Goal: Task Accomplishment & Management: Manage account settings

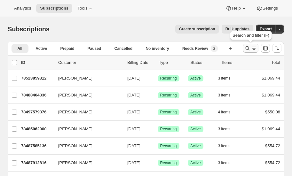
click at [249, 46] on icon "Search and filter results" at bounding box center [248, 48] width 6 height 6
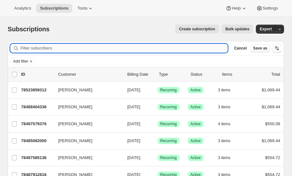
click at [67, 48] on input "Filter subscribers" at bounding box center [123, 48] width 207 height 9
type input "Bell"
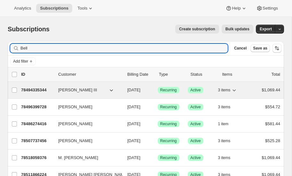
click at [36, 89] on p "78494335344" at bounding box center [37, 90] width 32 height 6
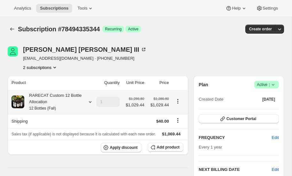
click at [89, 102] on icon at bounding box center [90, 102] width 6 height 6
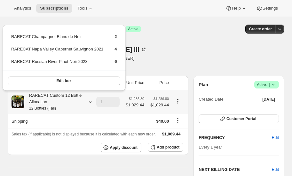
click at [89, 102] on icon at bounding box center [90, 102] width 6 height 6
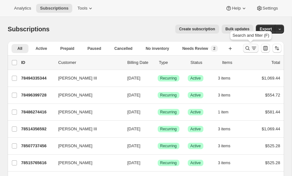
click at [248, 47] on icon "Search and filter results" at bounding box center [248, 48] width 6 height 6
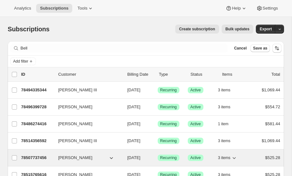
click at [35, 156] on p "78507737456" at bounding box center [37, 158] width 32 height 6
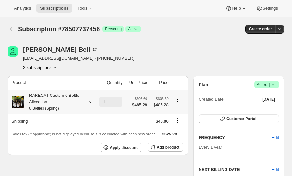
click at [90, 101] on icon at bounding box center [90, 102] width 6 height 6
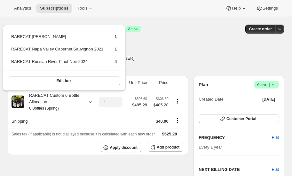
click at [154, 51] on div "Bridget Bell bridgetbell77@gmail.com · +12145057220 2 subscriptions" at bounding box center [105, 58] width 194 height 24
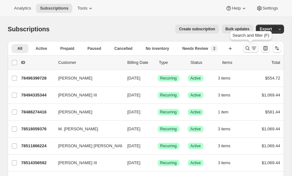
click at [246, 48] on icon "Search and filter results" at bounding box center [248, 48] width 6 height 6
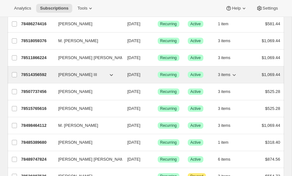
scroll to position [101, 0]
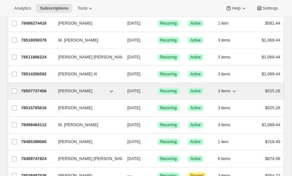
click at [33, 88] on p "78507737456" at bounding box center [37, 91] width 32 height 6
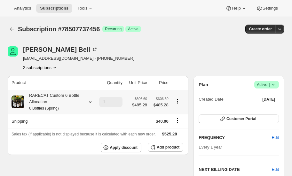
click at [90, 100] on icon at bounding box center [90, 102] width 6 height 6
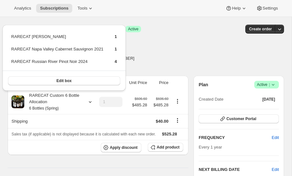
click at [147, 64] on div "Bridget Bell bridgetbell77@gmail.com · +12145057220 2 subscriptions" at bounding box center [105, 58] width 194 height 24
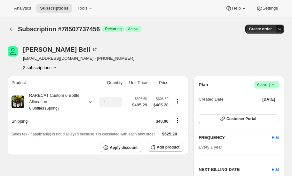
click at [281, 28] on icon "button" at bounding box center [280, 29] width 6 height 6
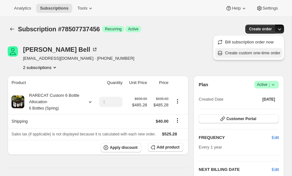
click at [246, 52] on span "Create custom one-time order" at bounding box center [252, 53] width 55 height 5
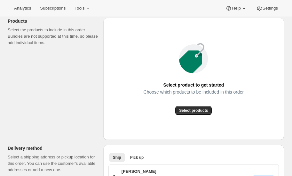
scroll to position [81, 0]
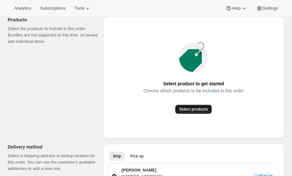
click at [191, 109] on span "Select products" at bounding box center [193, 109] width 29 height 5
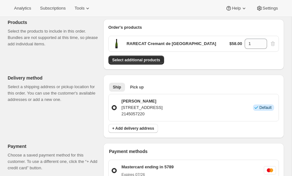
scroll to position [78, 0]
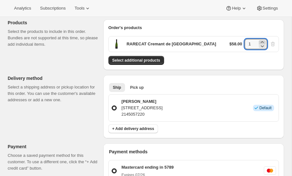
click at [263, 41] on icon at bounding box center [262, 42] width 6 height 6
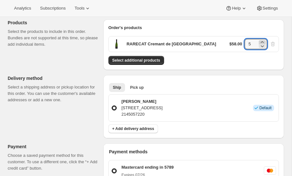
type input "6"
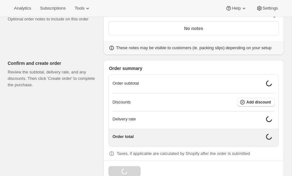
scroll to position [275, 0]
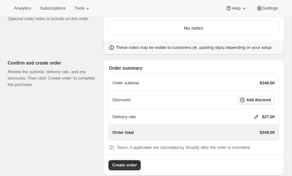
click at [249, 100] on span "Add discount" at bounding box center [258, 100] width 25 height 5
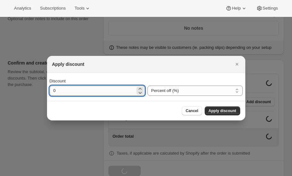
click at [73, 90] on input "0" at bounding box center [93, 91] width 86 height 10
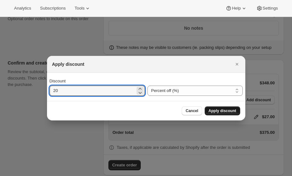
type input "20"
click at [220, 111] on span "Apply discount" at bounding box center [223, 111] width 28 height 5
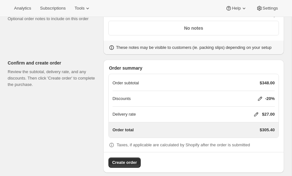
scroll to position [280, 0]
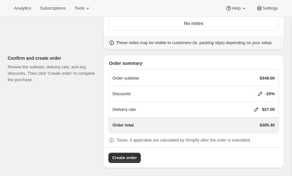
click at [256, 108] on icon at bounding box center [256, 110] width 4 height 4
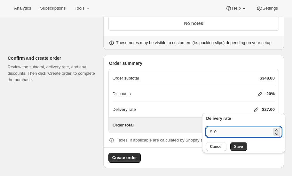
click at [237, 132] on input "0" at bounding box center [243, 132] width 58 height 10
type input "40"
click at [236, 148] on span "Save" at bounding box center [238, 146] width 9 height 5
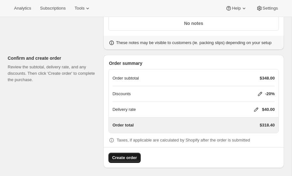
click at [126, 155] on span "Create order" at bounding box center [124, 158] width 25 height 6
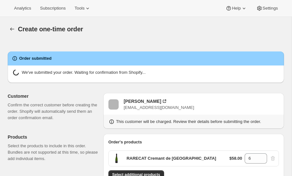
click at [119, 34] on div "Create one-time order. This page is ready Create one-time order" at bounding box center [146, 29] width 277 height 24
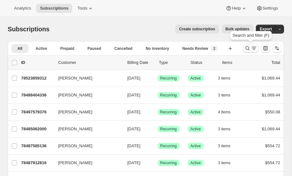
click at [247, 46] on icon "Search and filter results" at bounding box center [248, 48] width 4 height 4
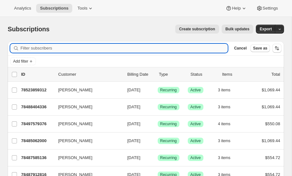
click at [38, 47] on input "Filter subscribers" at bounding box center [123, 48] width 207 height 9
type input "bell"
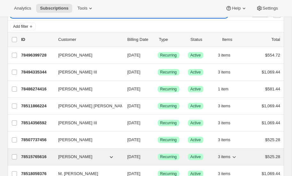
scroll to position [35, 0]
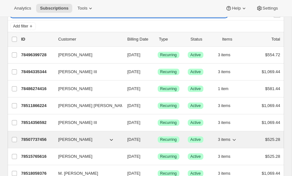
click at [34, 138] on p "78507737456" at bounding box center [37, 140] width 32 height 6
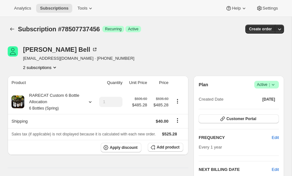
click at [55, 66] on icon "Product actions" at bounding box center [55, 67] width 6 height 6
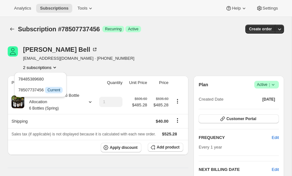
click at [137, 58] on div "Bridget Bell bridgetbell77@gmail.com · +12145057220 2 subscriptions" at bounding box center [105, 58] width 194 height 24
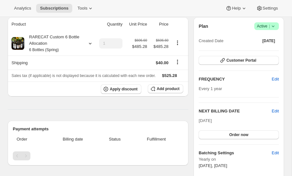
scroll to position [59, 0]
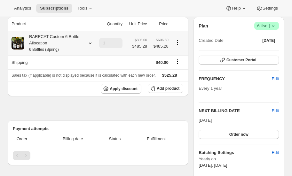
click at [88, 42] on icon at bounding box center [90, 43] width 6 height 6
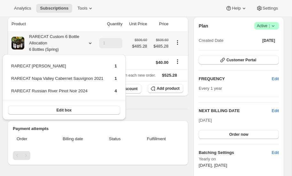
click at [88, 42] on icon at bounding box center [90, 43] width 6 height 6
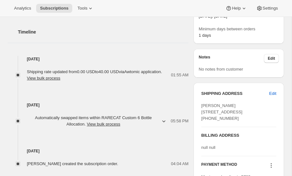
scroll to position [209, 0]
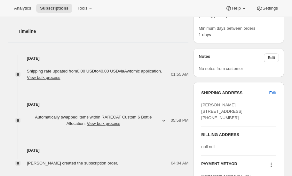
click at [163, 120] on icon "button" at bounding box center [164, 120] width 6 height 6
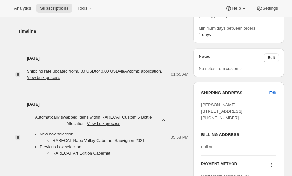
click at [163, 120] on icon "button" at bounding box center [164, 120] width 6 height 6
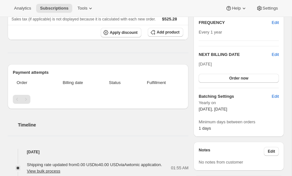
scroll to position [0, 0]
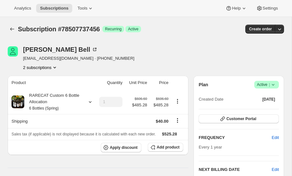
click at [58, 66] on icon "Product actions" at bounding box center [55, 67] width 6 height 6
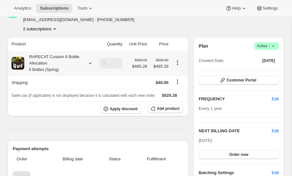
scroll to position [41, 0]
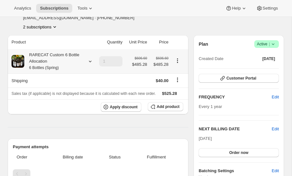
click at [89, 60] on icon at bounding box center [90, 61] width 6 height 6
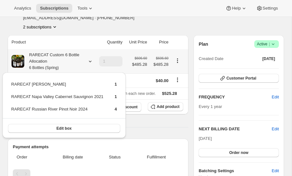
click at [89, 60] on icon at bounding box center [90, 61] width 6 height 6
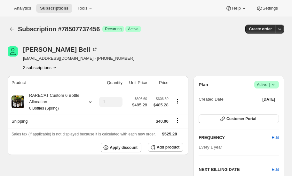
scroll to position [0, 0]
click at [55, 65] on icon "Product actions" at bounding box center [55, 67] width 6 height 6
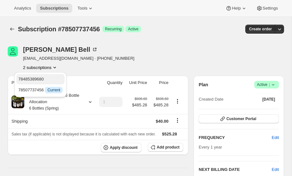
click at [40, 77] on span "78485389680" at bounding box center [31, 79] width 26 height 5
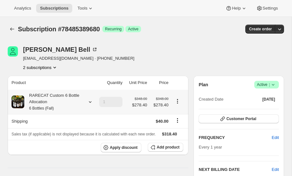
click at [90, 101] on icon at bounding box center [90, 102] width 3 height 2
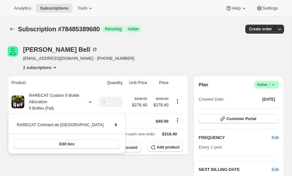
click at [159, 49] on div "Bridget Bell bridgetbell77@gmail.com · +12145057220 2 subscriptions" at bounding box center [105, 58] width 194 height 24
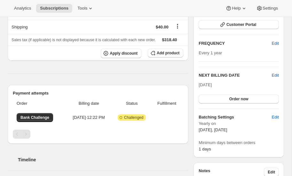
scroll to position [94, 0]
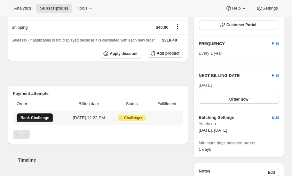
click at [31, 117] on span "Bank Challenge" at bounding box center [34, 118] width 29 height 5
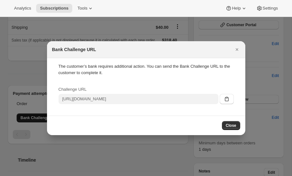
scroll to position [0, 0]
click at [226, 99] on icon ":rff:" at bounding box center [227, 99] width 6 height 6
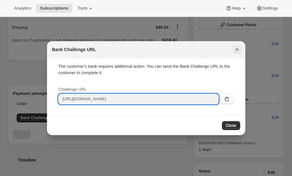
click at [237, 48] on icon "Close" at bounding box center [237, 49] width 6 height 6
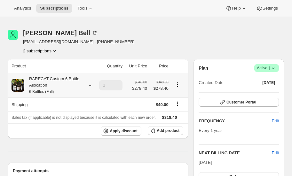
scroll to position [17, 0]
click at [89, 85] on icon at bounding box center [90, 86] width 3 height 2
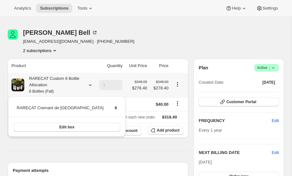
click at [89, 85] on icon at bounding box center [90, 86] width 3 height 2
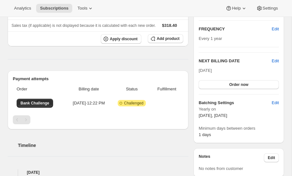
scroll to position [109, 0]
click at [32, 102] on span "Bank Challenge" at bounding box center [34, 103] width 29 height 5
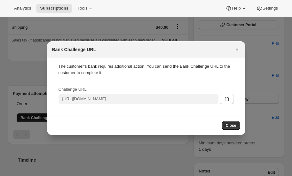
scroll to position [0, 0]
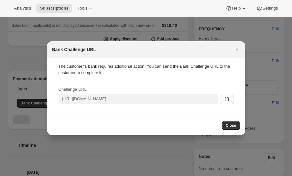
click at [226, 99] on icon ":rff:" at bounding box center [227, 99] width 6 height 6
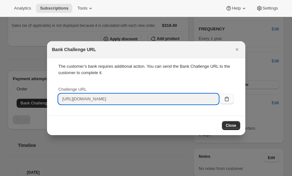
click at [180, 99] on input "https://rarecatwines.com/subscriptions/billing/424ca167949d52464d7d9ca42ecfd01c…" at bounding box center [139, 99] width 160 height 10
click at [227, 98] on icon ":rff:" at bounding box center [227, 99] width 6 height 6
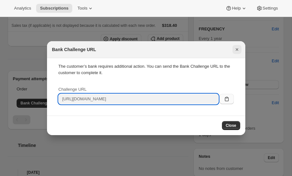
click at [237, 48] on icon "Close" at bounding box center [237, 49] width 6 height 6
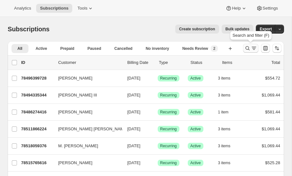
click at [248, 48] on icon "Search and filter results" at bounding box center [248, 48] width 6 height 6
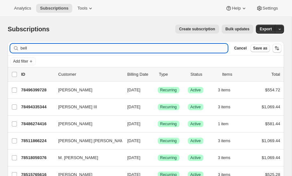
click at [44, 44] on input "bell" at bounding box center [123, 48] width 207 height 9
type input "b"
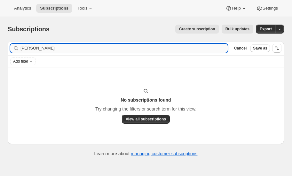
click at [43, 49] on input "lagarde" at bounding box center [123, 48] width 207 height 9
type input "lag"
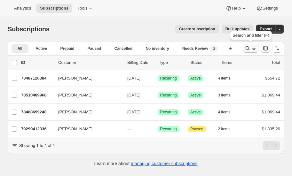
click at [249, 46] on icon "Search and filter results" at bounding box center [248, 48] width 6 height 6
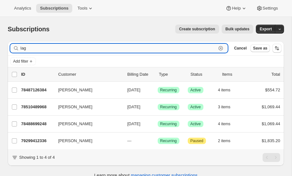
click at [38, 47] on input "lag" at bounding box center [118, 48] width 196 height 9
type input "l"
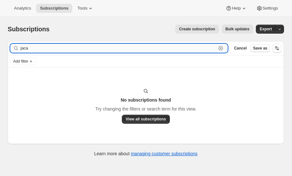
click at [59, 51] on input "jaca" at bounding box center [118, 48] width 196 height 9
type input "jacca"
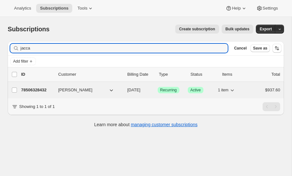
click at [36, 90] on p "78506328432" at bounding box center [37, 90] width 32 height 6
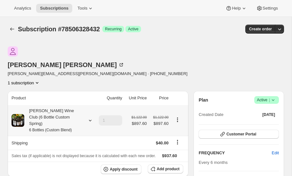
click at [88, 117] on icon at bounding box center [90, 120] width 6 height 6
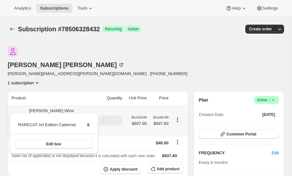
click at [88, 117] on icon at bounding box center [90, 120] width 6 height 6
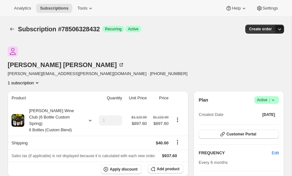
click at [279, 29] on icon "button" at bounding box center [280, 29] width 6 height 6
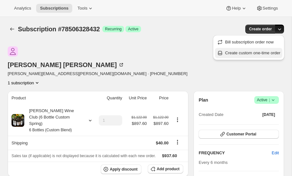
click at [250, 53] on span "Create custom one-time order" at bounding box center [252, 53] width 55 height 5
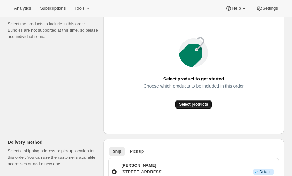
scroll to position [86, 0]
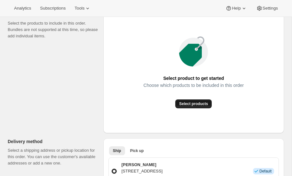
click at [197, 105] on span "Select products" at bounding box center [193, 103] width 29 height 5
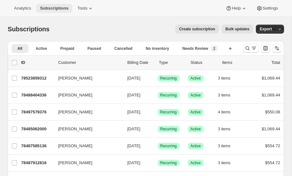
click at [57, 8] on span "Subscriptions" at bounding box center [54, 8] width 28 height 5
click at [58, 8] on span "Subscriptions" at bounding box center [54, 8] width 28 height 5
click at [247, 48] on icon "Search and filter results" at bounding box center [248, 48] width 6 height 6
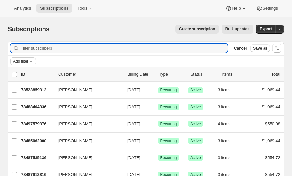
click at [27, 61] on span "Add filter" at bounding box center [20, 61] width 15 height 5
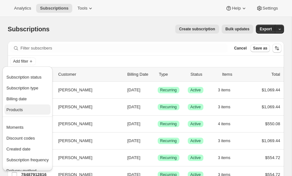
click at [21, 110] on span "Products" at bounding box center [14, 110] width 16 height 5
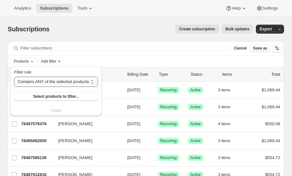
click at [77, 79] on select "Contains ANY of the selected products Contains ALL of the selected products Con…" at bounding box center [56, 82] width 84 height 10
click at [14, 77] on select "Contains ANY of the selected products Contains ALL of the selected products Con…" at bounding box center [56, 82] width 84 height 10
click at [58, 96] on span "Select products to filter..." at bounding box center [56, 96] width 46 height 5
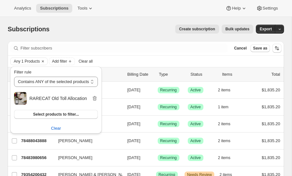
click at [127, 14] on div "Analytics Subscriptions Tools Help Settings" at bounding box center [146, 8] width 292 height 17
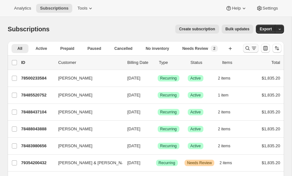
click at [248, 47] on icon "Search and filter results" at bounding box center [248, 48] width 6 height 6
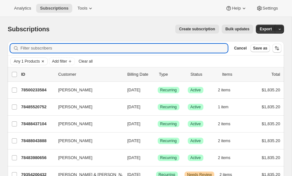
click at [44, 60] on icon "Clear" at bounding box center [42, 61] width 5 height 5
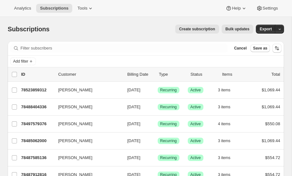
click at [110, 53] on div "Filter subscribers Cancel Save as" at bounding box center [146, 48] width 277 height 14
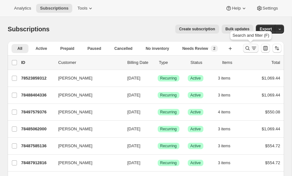
click at [247, 47] on icon "Search and filter results" at bounding box center [248, 48] width 6 height 6
click at [249, 47] on icon "Search and filter results" at bounding box center [248, 48] width 6 height 6
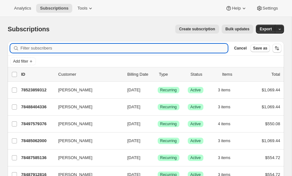
click at [56, 49] on input "Filter subscribers" at bounding box center [123, 48] width 207 height 9
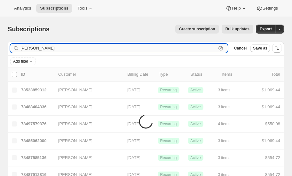
type input "[PERSON_NAME]"
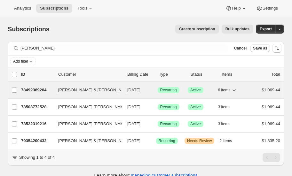
click at [34, 89] on p "78492369264" at bounding box center [37, 90] width 32 height 6
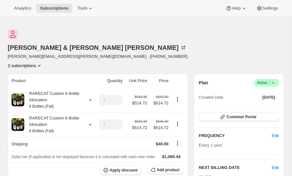
scroll to position [14, 0]
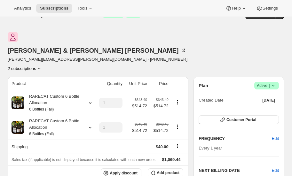
click at [41, 68] on icon "Product actions" at bounding box center [39, 69] width 3 height 2
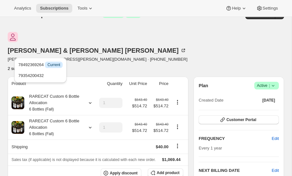
click at [43, 65] on icon "Product actions" at bounding box center [39, 68] width 6 height 6
click at [157, 32] on div "[PERSON_NAME] & [PERSON_NAME] Wilcox [EMAIL_ADDRESS][PERSON_NAME][DOMAIN_NAME] …" at bounding box center [105, 52] width 194 height 40
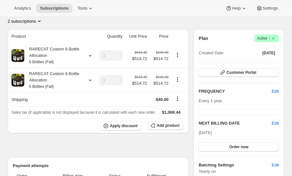
scroll to position [0, 0]
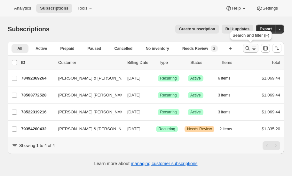
click at [249, 47] on icon "Search and filter results" at bounding box center [248, 48] width 4 height 4
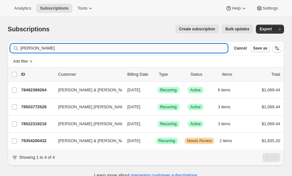
click at [67, 46] on input "[PERSON_NAME]" at bounding box center [123, 48] width 207 height 9
type input "w"
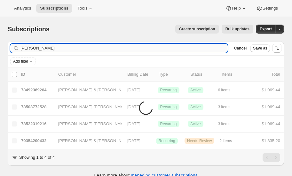
type input "[PERSON_NAME]"
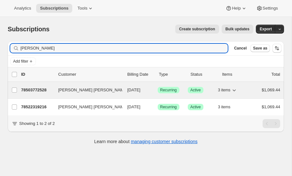
click at [37, 89] on p "78503772528" at bounding box center [37, 90] width 32 height 6
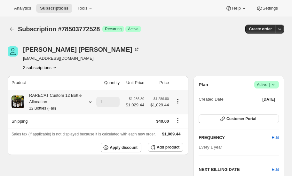
click at [91, 101] on icon at bounding box center [90, 102] width 6 height 6
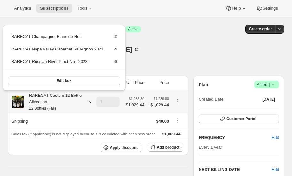
click at [91, 101] on icon at bounding box center [90, 102] width 6 height 6
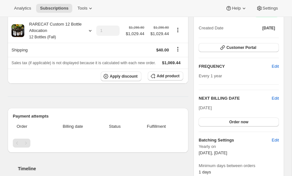
scroll to position [71, 0]
click at [275, 96] on span "Edit" at bounding box center [275, 99] width 7 height 6
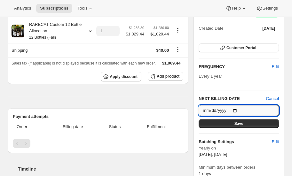
click at [229, 109] on input "2025-10-15" at bounding box center [239, 110] width 80 height 11
click at [215, 109] on input "2025-10-15" at bounding box center [239, 110] width 80 height 11
click at [237, 107] on input "2025-10-15" at bounding box center [239, 110] width 80 height 11
type input "2026-10-15"
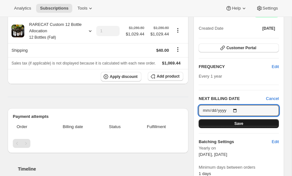
click at [232, 123] on button "Save" at bounding box center [239, 123] width 80 height 9
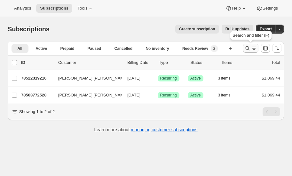
click at [247, 47] on icon "Search and filter results" at bounding box center [248, 48] width 6 height 6
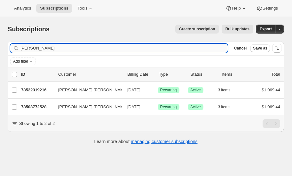
click at [55, 48] on input "richard wilcox" at bounding box center [123, 48] width 207 height 9
type input "r"
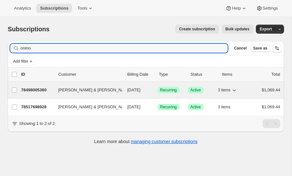
type input "onino"
click at [35, 87] on p "78498005360" at bounding box center [37, 90] width 32 height 6
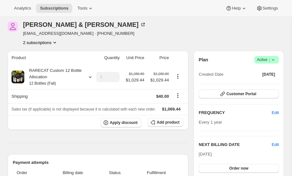
scroll to position [26, 0]
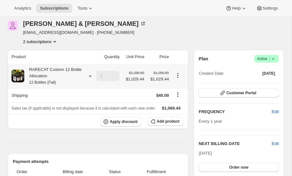
click at [90, 74] on icon at bounding box center [90, 76] width 6 height 6
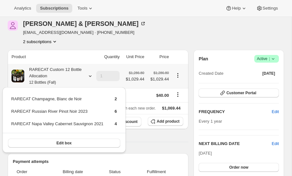
click at [90, 74] on icon at bounding box center [90, 76] width 6 height 6
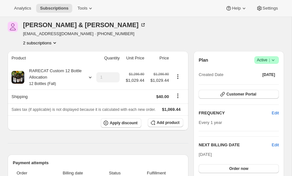
scroll to position [22, 0]
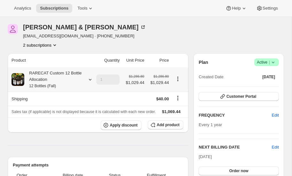
click at [89, 80] on icon at bounding box center [90, 79] width 6 height 6
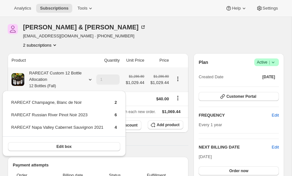
click at [89, 80] on icon at bounding box center [90, 79] width 6 height 6
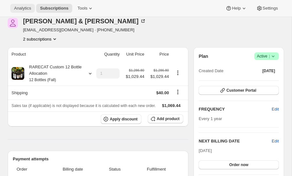
scroll to position [21, 0]
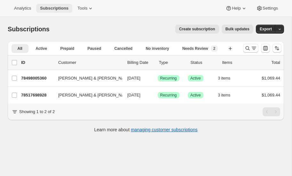
click at [53, 7] on span "Subscriptions" at bounding box center [54, 8] width 28 height 5
click at [247, 48] on icon "Search and filter results" at bounding box center [248, 48] width 6 height 6
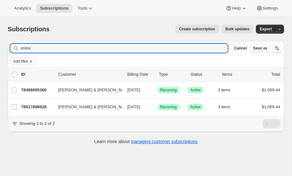
click at [22, 59] on span "Add filter" at bounding box center [20, 61] width 15 height 5
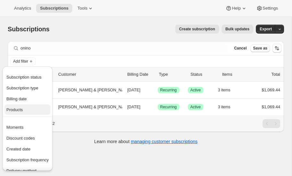
click at [21, 108] on span "Products" at bounding box center [14, 110] width 16 height 5
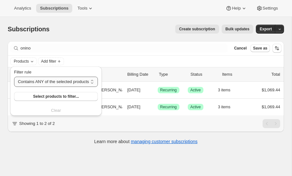
click at [73, 81] on select "Contains ANY of the selected products Contains ALL of the selected products Con…" at bounding box center [56, 82] width 84 height 10
click at [14, 77] on select "Contains ANY of the selected products Contains ALL of the selected products Con…" at bounding box center [56, 82] width 84 height 10
click at [60, 96] on span "Select products to filter..." at bounding box center [56, 96] width 46 height 5
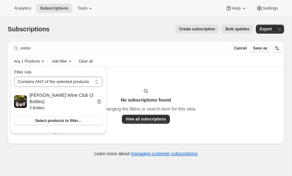
click at [57, 132] on span "Clear" at bounding box center [58, 135] width 10 height 6
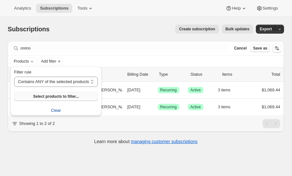
click at [56, 93] on button "Select products to filter..." at bounding box center [56, 96] width 84 height 9
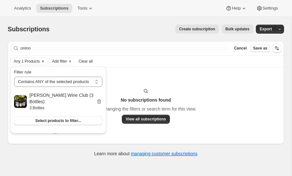
click at [58, 132] on span "Clear" at bounding box center [58, 135] width 10 height 6
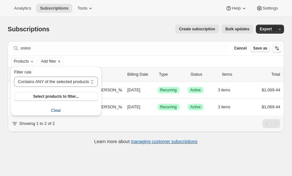
click at [71, 29] on div "Create subscription Bulk updates" at bounding box center [155, 29] width 196 height 9
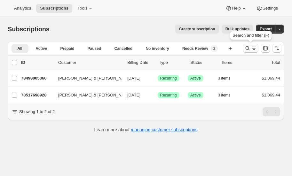
click at [247, 47] on icon "Search and filter results" at bounding box center [248, 48] width 6 height 6
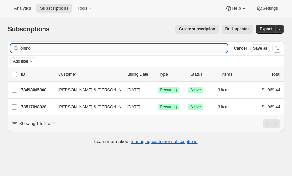
click at [45, 49] on input "onino" at bounding box center [123, 48] width 207 height 9
type input "o"
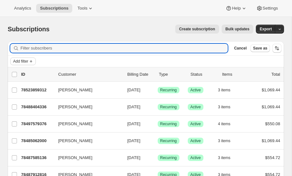
click at [24, 61] on span "Add filter" at bounding box center [20, 61] width 15 height 5
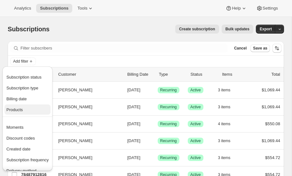
click at [20, 109] on span "Products" at bounding box center [14, 110] width 16 height 5
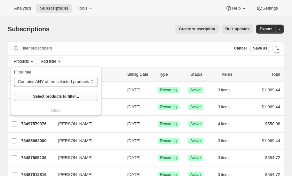
click at [53, 96] on span "Select products to filter..." at bounding box center [56, 96] width 46 height 5
click at [59, 59] on icon "Add filter" at bounding box center [59, 61] width 5 height 5
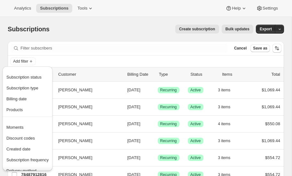
click at [86, 25] on div "Create subscription Bulk updates" at bounding box center [155, 29] width 196 height 9
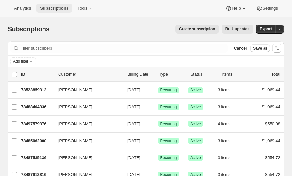
click at [50, 8] on span "Subscriptions" at bounding box center [54, 8] width 28 height 5
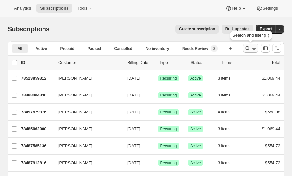
click at [247, 47] on icon "Search and filter results" at bounding box center [248, 48] width 6 height 6
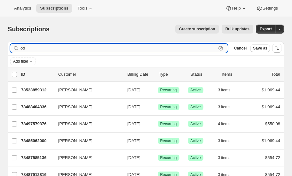
type input "odl"
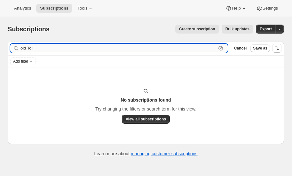
click at [44, 48] on input "old Toll" at bounding box center [118, 48] width 196 height 9
type input "o"
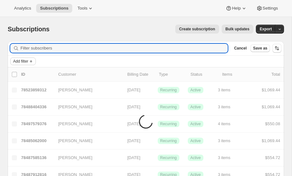
click at [24, 61] on span "Add filter" at bounding box center [20, 61] width 15 height 5
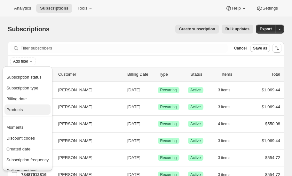
click at [19, 109] on span "Products" at bounding box center [14, 110] width 16 height 5
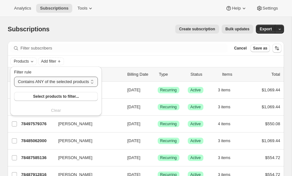
click at [64, 82] on select "Contains ANY of the selected products Contains ALL of the selected products Con…" at bounding box center [56, 82] width 84 height 10
click at [14, 77] on select "Contains ANY of the selected products Contains ALL of the selected products Con…" at bounding box center [56, 82] width 84 height 10
click at [56, 97] on span "Select products to filter..." at bounding box center [58, 96] width 46 height 5
click at [48, 82] on select "Contains ANY of the selected products Contains ALL of the selected products Con…" at bounding box center [57, 82] width 87 height 10
select select "all"
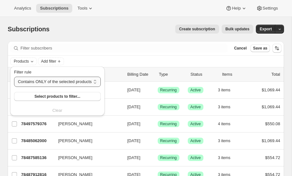
click at [14, 77] on select "Contains ANY of the selected products Contains ALL of the selected products Con…" at bounding box center [57, 82] width 87 height 10
click at [49, 97] on span "Select products to filter..." at bounding box center [56, 96] width 46 height 5
click at [58, 95] on span "Select products to filter..." at bounding box center [56, 96] width 46 height 5
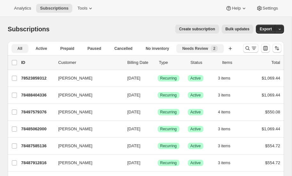
click at [182, 48] on span "Needs Review" at bounding box center [195, 48] width 26 height 5
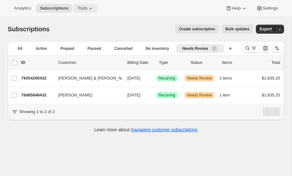
click at [89, 7] on icon at bounding box center [90, 8] width 6 height 6
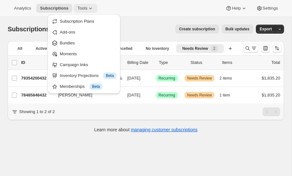
click at [89, 7] on icon at bounding box center [90, 8] width 6 height 6
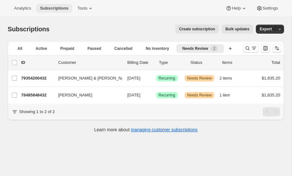
click at [55, 6] on span "Subscriptions" at bounding box center [54, 8] width 28 height 5
click at [182, 49] on span "Needs Review" at bounding box center [195, 48] width 26 height 5
click at [248, 47] on icon "Search and filter results" at bounding box center [248, 48] width 6 height 6
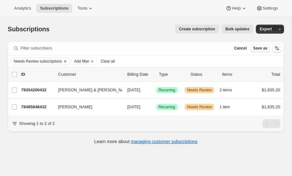
click at [65, 61] on icon "Clear" at bounding box center [65, 61] width 2 height 2
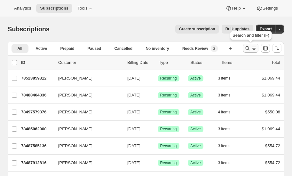
click at [246, 48] on icon "Search and filter results" at bounding box center [248, 48] width 4 height 4
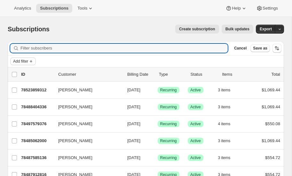
click at [20, 60] on span "Add filter" at bounding box center [20, 61] width 15 height 5
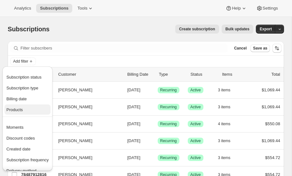
click at [22, 109] on span "Products" at bounding box center [14, 110] width 16 height 5
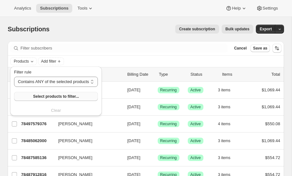
click at [63, 96] on span "Select products to filter..." at bounding box center [56, 96] width 46 height 5
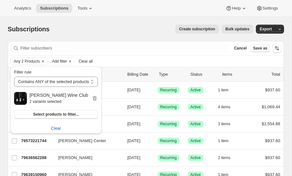
click at [125, 26] on div "Create subscription Bulk updates" at bounding box center [155, 29] width 196 height 9
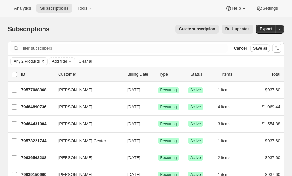
click at [44, 60] on icon "Clear" at bounding box center [42, 61] width 5 height 5
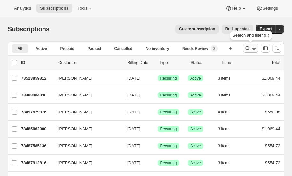
click at [248, 47] on icon "Search and filter results" at bounding box center [248, 48] width 6 height 6
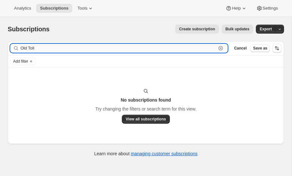
click at [53, 49] on input "Old Toll" at bounding box center [118, 48] width 196 height 9
type input "O"
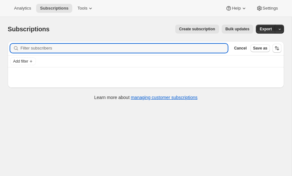
click at [25, 60] on span "Add filter" at bounding box center [20, 61] width 15 height 5
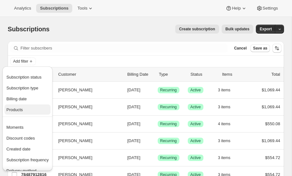
click at [20, 109] on span "Products" at bounding box center [14, 110] width 16 height 5
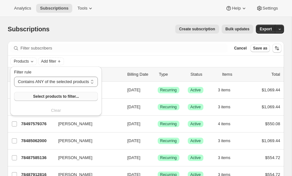
click at [56, 97] on span "Select products to filter..." at bounding box center [56, 96] width 46 height 5
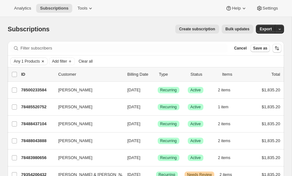
click at [42, 61] on icon "Clear" at bounding box center [42, 61] width 5 height 5
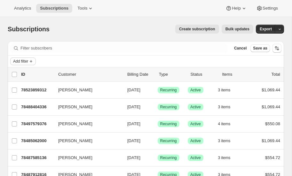
click at [24, 60] on span "Add filter" at bounding box center [20, 61] width 15 height 5
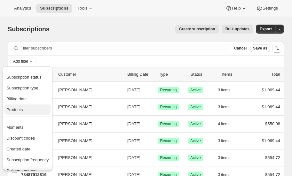
click at [23, 109] on span "Products" at bounding box center [27, 110] width 42 height 6
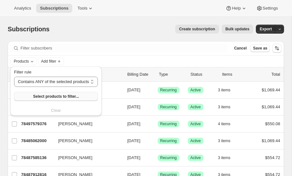
click at [53, 96] on span "Select products to filter..." at bounding box center [56, 96] width 46 height 5
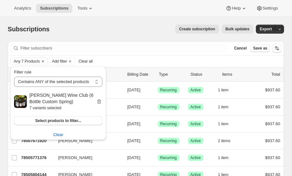
click at [114, 26] on div "Create subscription Bulk updates" at bounding box center [155, 29] width 196 height 9
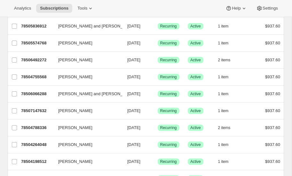
scroll to position [783, 0]
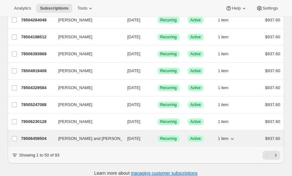
click at [37, 136] on p "78506459504" at bounding box center [37, 139] width 32 height 6
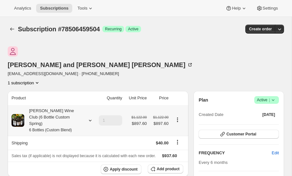
click at [90, 117] on icon at bounding box center [90, 120] width 6 height 6
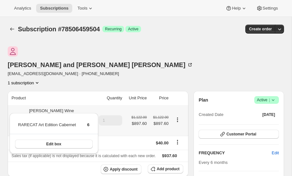
click at [90, 117] on icon at bounding box center [90, 120] width 6 height 6
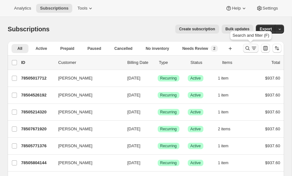
click at [247, 47] on icon "Search and filter results" at bounding box center [248, 48] width 6 height 6
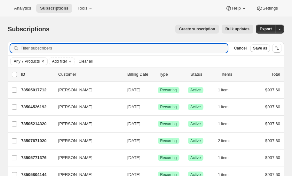
click at [43, 60] on icon "Clear" at bounding box center [42, 61] width 5 height 5
click at [49, 47] on input "Filter subscribers" at bounding box center [123, 48] width 207 height 9
click at [23, 61] on span "Add filter" at bounding box center [20, 61] width 15 height 5
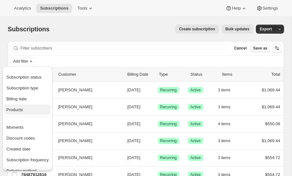
click at [23, 111] on span "Products" at bounding box center [14, 110] width 16 height 5
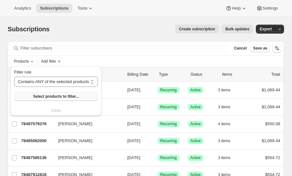
click at [59, 97] on span "Select products to filter..." at bounding box center [56, 96] width 46 height 5
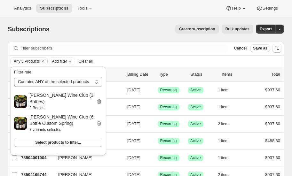
click at [118, 25] on div "Create subscription Bulk updates" at bounding box center [155, 29] width 196 height 9
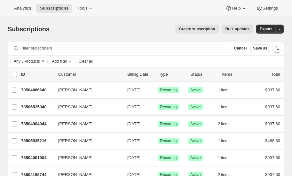
click at [43, 60] on icon "Clear" at bounding box center [42, 61] width 5 height 5
click at [24, 60] on span "Add filter" at bounding box center [20, 61] width 15 height 5
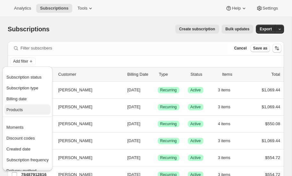
click at [26, 110] on span "Products" at bounding box center [27, 110] width 42 height 6
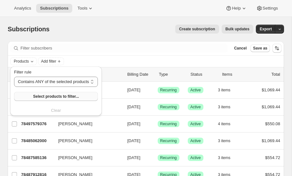
click at [55, 95] on span "Select products to filter..." at bounding box center [56, 96] width 46 height 5
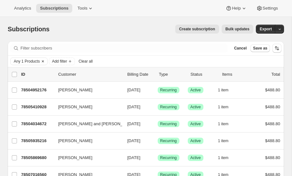
click at [42, 60] on icon "Clear" at bounding box center [42, 61] width 5 height 5
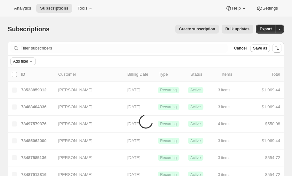
click at [25, 60] on span "Add filter" at bounding box center [20, 61] width 15 height 5
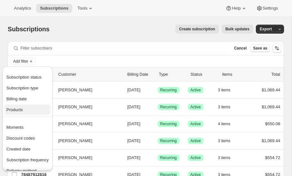
click at [34, 109] on span "Products" at bounding box center [27, 110] width 42 height 6
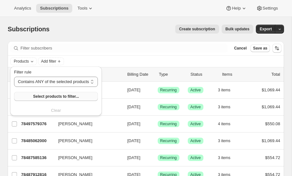
click at [52, 97] on span "Select products to filter..." at bounding box center [56, 96] width 46 height 5
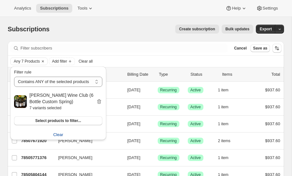
click at [59, 133] on span "Clear" at bounding box center [58, 135] width 10 height 6
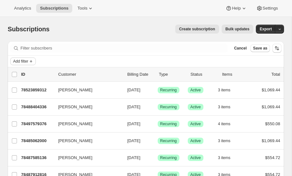
click at [26, 61] on span "Add filter" at bounding box center [20, 61] width 15 height 5
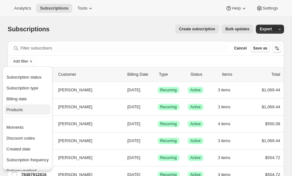
click at [24, 109] on span "Products" at bounding box center [27, 110] width 42 height 6
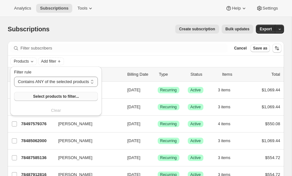
click at [64, 96] on span "Select products to filter..." at bounding box center [56, 96] width 46 height 5
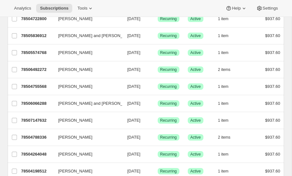
scroll to position [783, 0]
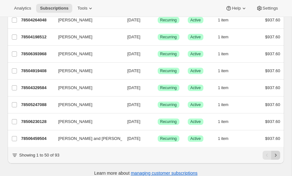
click at [275, 152] on icon "Next" at bounding box center [276, 155] width 6 height 6
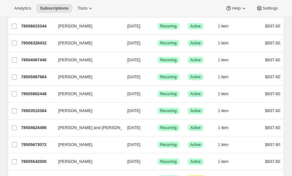
scroll to position [352, 0]
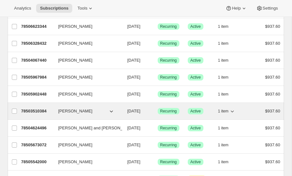
click at [196, 109] on span "Active" at bounding box center [195, 111] width 11 height 5
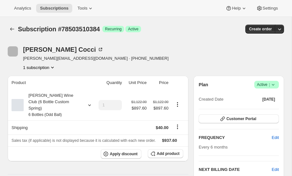
scroll to position [10, 0]
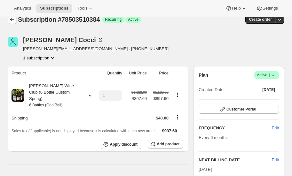
click at [13, 19] on icon "Subscriptions" at bounding box center [12, 19] width 6 height 6
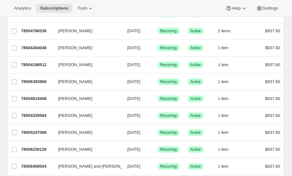
scroll to position [771, 0]
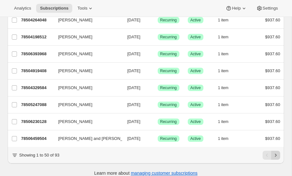
click at [276, 154] on icon "Next" at bounding box center [276, 155] width 2 height 3
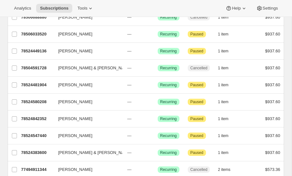
scroll to position [653, 0]
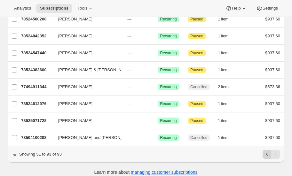
click at [267, 153] on icon "Previous" at bounding box center [267, 154] width 2 height 3
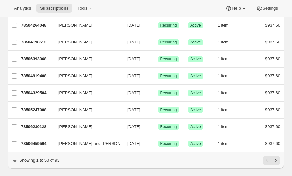
scroll to position [771, 0]
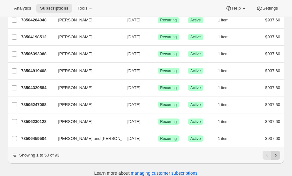
click at [277, 152] on icon "Next" at bounding box center [276, 155] width 6 height 6
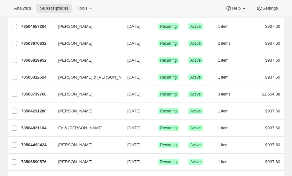
scroll to position [69, 0]
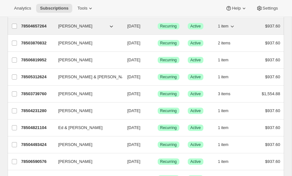
click at [35, 23] on p "78504657264" at bounding box center [37, 26] width 32 height 6
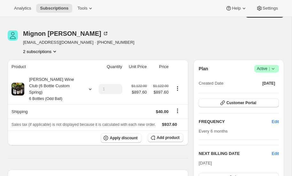
scroll to position [17, 0]
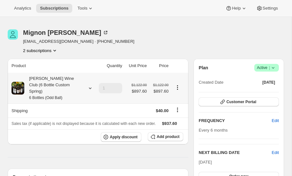
click at [91, 85] on icon at bounding box center [90, 88] width 6 height 6
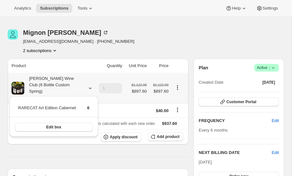
click at [90, 85] on icon at bounding box center [90, 88] width 6 height 6
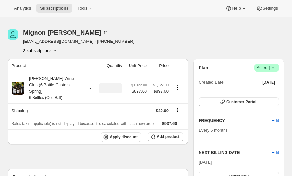
click at [56, 50] on icon "Product actions" at bounding box center [55, 50] width 6 height 6
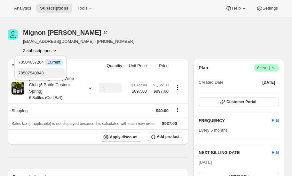
click at [35, 72] on span "78507540848" at bounding box center [31, 73] width 26 height 5
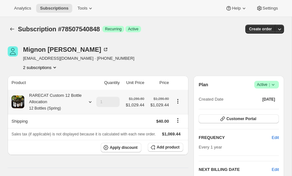
click at [90, 102] on icon at bounding box center [90, 102] width 6 height 6
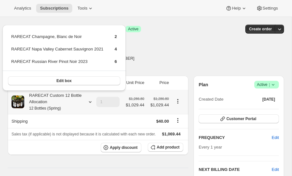
click at [90, 102] on icon at bounding box center [90, 102] width 6 height 6
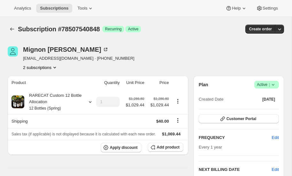
click at [55, 66] on icon "Product actions" at bounding box center [55, 67] width 6 height 6
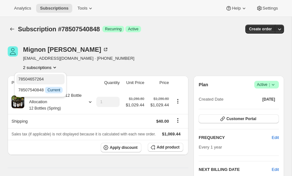
click at [36, 78] on span "78504657264" at bounding box center [31, 79] width 26 height 5
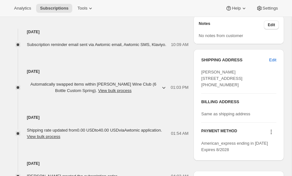
scroll to position [248, 0]
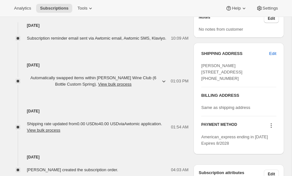
click at [164, 80] on icon "button" at bounding box center [164, 81] width 6 height 6
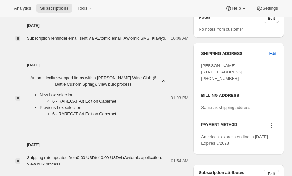
click at [164, 80] on icon "button" at bounding box center [164, 81] width 6 height 6
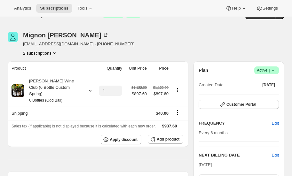
scroll to position [0, 0]
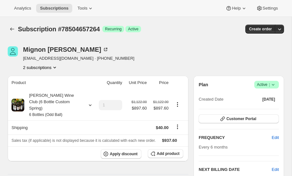
click at [55, 66] on icon "Product actions" at bounding box center [55, 67] width 6 height 6
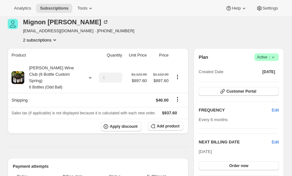
scroll to position [10, 0]
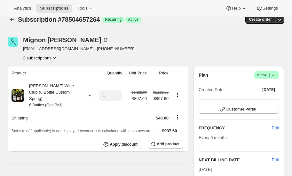
click at [55, 56] on icon "Product actions" at bounding box center [55, 58] width 6 height 6
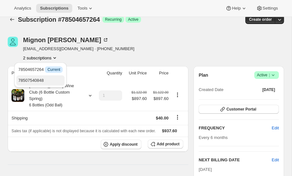
click at [33, 81] on span "78507540848" at bounding box center [31, 80] width 26 height 5
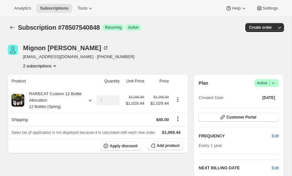
scroll to position [1, 0]
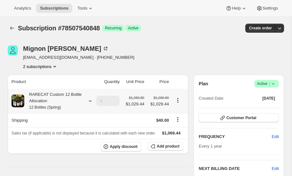
click at [91, 100] on icon at bounding box center [90, 101] width 6 height 6
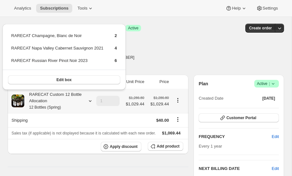
click at [91, 100] on icon at bounding box center [90, 101] width 6 height 6
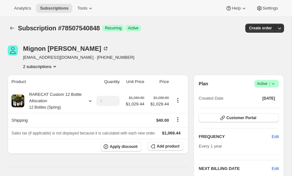
click at [56, 64] on icon "Product actions" at bounding box center [55, 66] width 6 height 6
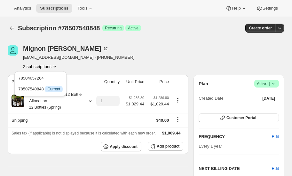
click at [114, 64] on div "Mignon Gill mignongill@yahoo.com · +17138517334 2 subscriptions" at bounding box center [105, 57] width 194 height 24
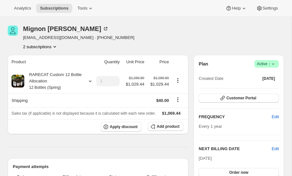
scroll to position [0, 0]
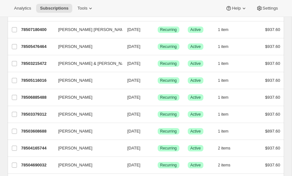
scroll to position [141, 0]
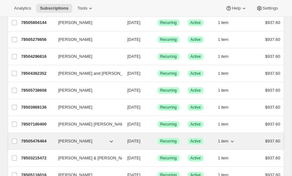
click at [165, 139] on span "Recurring" at bounding box center [168, 141] width 17 height 5
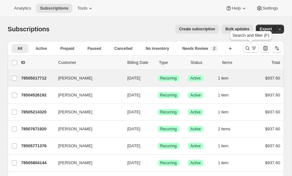
click at [248, 47] on icon "Search and filter results" at bounding box center [248, 48] width 6 height 6
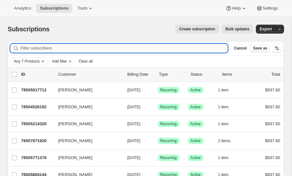
click at [41, 47] on input "Filter subscribers" at bounding box center [123, 48] width 207 height 9
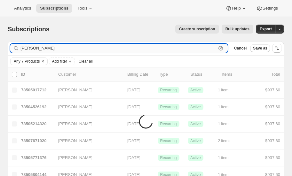
click at [38, 49] on input "audrey" at bounding box center [118, 48] width 196 height 9
type input "a"
click at [125, 34] on div "Subscriptions. This page is ready Subscriptions Create subscription Bulk update…" at bounding box center [146, 29] width 277 height 24
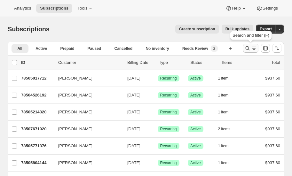
click at [248, 48] on icon "Search and filter results" at bounding box center [248, 48] width 6 height 6
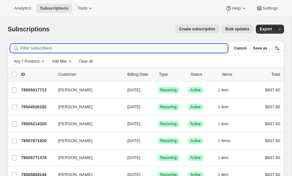
click at [76, 49] on input "Filter subscribers" at bounding box center [123, 48] width 207 height 9
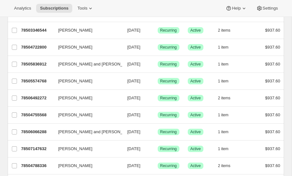
scroll to position [783, 0]
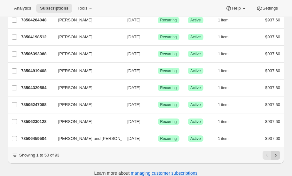
click at [274, 152] on icon "Next" at bounding box center [276, 155] width 6 height 6
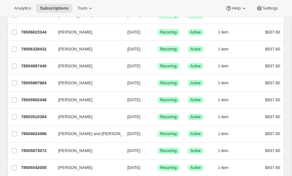
scroll to position [346, 0]
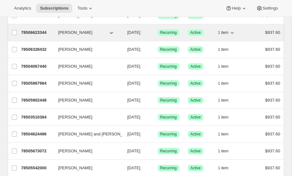
click at [34, 29] on p "78506623344" at bounding box center [37, 32] width 32 height 6
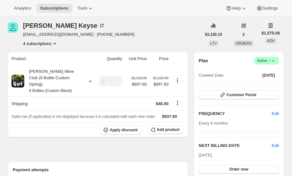
scroll to position [23, 0]
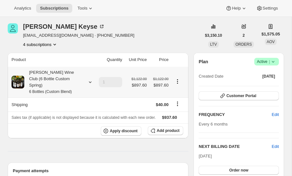
click at [88, 79] on icon at bounding box center [90, 82] width 6 height 6
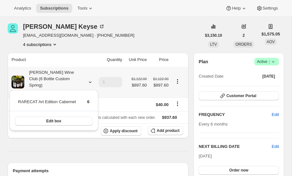
click at [88, 79] on icon at bounding box center [90, 82] width 6 height 6
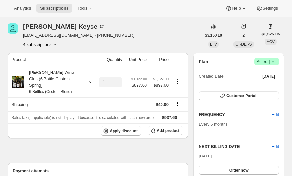
click at [53, 43] on icon "Product actions" at bounding box center [55, 44] width 6 height 6
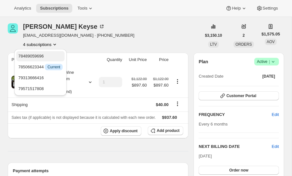
click at [37, 55] on span "78489059696" at bounding box center [31, 56] width 26 height 5
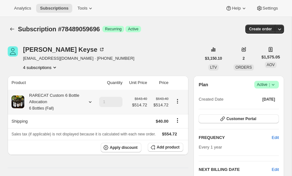
click at [89, 101] on icon at bounding box center [90, 102] width 6 height 6
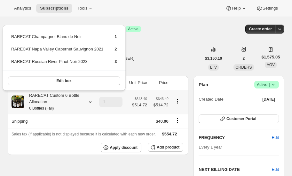
click at [89, 101] on icon at bounding box center [90, 102] width 6 height 6
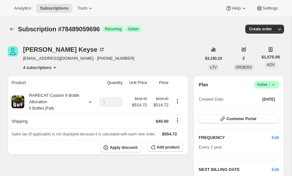
click at [55, 66] on icon "Product actions" at bounding box center [55, 67] width 6 height 6
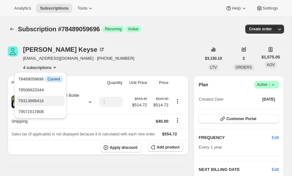
click at [35, 99] on span "79313666416" at bounding box center [31, 101] width 26 height 5
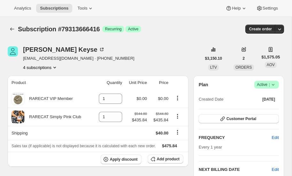
click at [56, 65] on icon "Product actions" at bounding box center [55, 67] width 6 height 6
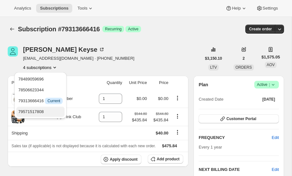
click at [37, 111] on span "79571517808" at bounding box center [31, 111] width 26 height 5
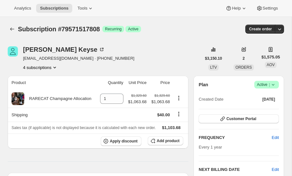
click at [56, 66] on icon "Product actions" at bounding box center [55, 67] width 6 height 6
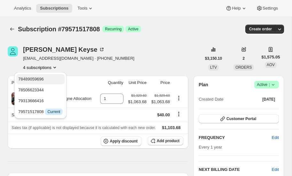
click at [39, 76] on span "78489059696" at bounding box center [40, 79] width 44 height 6
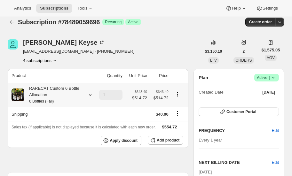
scroll to position [7, 0]
click at [90, 94] on icon at bounding box center [90, 95] width 6 height 6
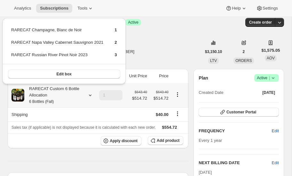
click at [88, 94] on icon at bounding box center [90, 95] width 6 height 6
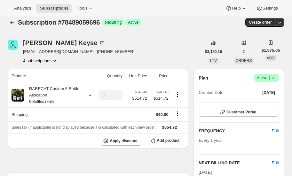
click at [55, 59] on icon "Product actions" at bounding box center [55, 61] width 6 height 6
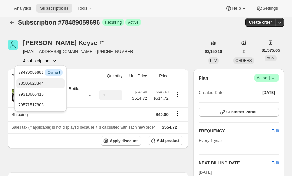
click at [43, 80] on span "78506623344" at bounding box center [40, 83] width 44 height 6
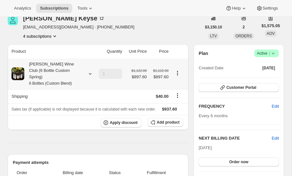
scroll to position [32, 0]
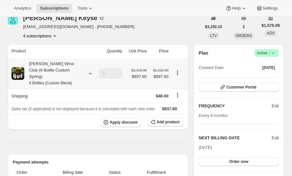
click at [90, 70] on icon at bounding box center [90, 73] width 6 height 6
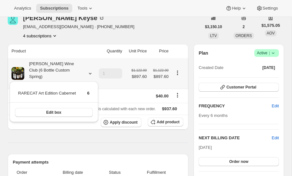
click at [90, 70] on icon at bounding box center [90, 73] width 6 height 6
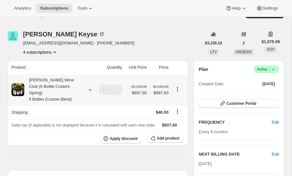
scroll to position [0, 0]
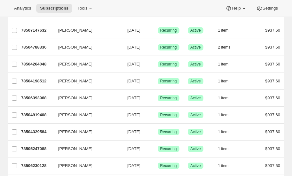
scroll to position [771, 0]
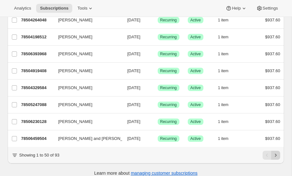
click at [276, 154] on icon "Next" at bounding box center [276, 155] width 2 height 3
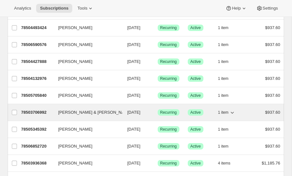
scroll to position [185, 0]
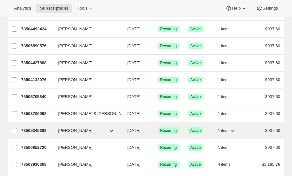
click at [32, 128] on p "78505345392" at bounding box center [37, 131] width 32 height 6
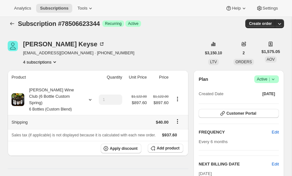
scroll to position [4, 0]
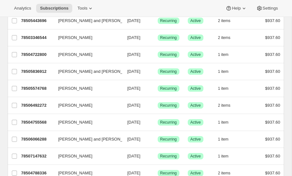
scroll to position [771, 0]
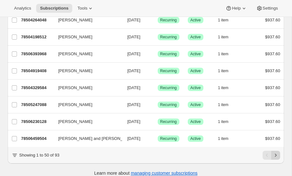
click at [276, 154] on icon "Next" at bounding box center [276, 155] width 2 height 3
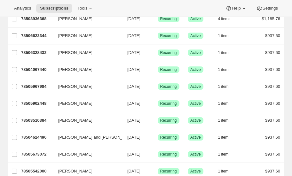
scroll to position [331, 0]
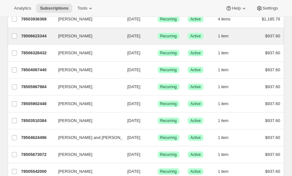
click at [138, 28] on div "Rick Keyse 78506623344 Rick Keyse 03/20/2026 Success Recurring Success Active 1…" at bounding box center [146, 36] width 277 height 17
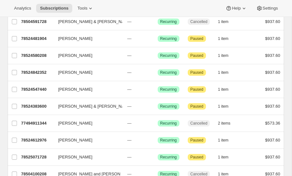
scroll to position [653, 0]
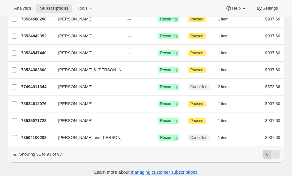
click at [267, 151] on icon "Previous" at bounding box center [267, 154] width 6 height 6
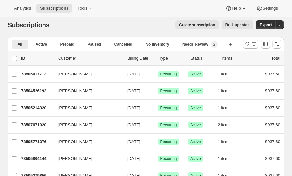
scroll to position [0, 0]
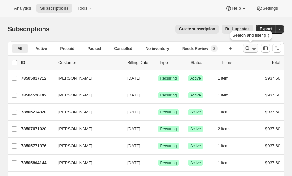
click at [247, 47] on icon "Search and filter results" at bounding box center [248, 48] width 6 height 6
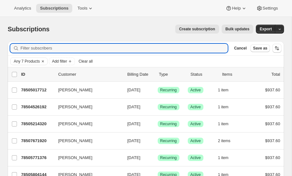
click at [44, 61] on icon "Clear" at bounding box center [42, 61] width 5 height 5
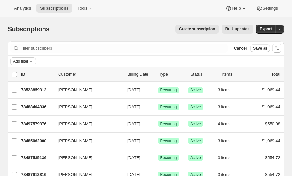
click at [24, 59] on span "Add filter" at bounding box center [20, 61] width 15 height 5
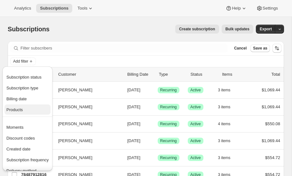
click at [22, 110] on span "Products" at bounding box center [14, 110] width 16 height 5
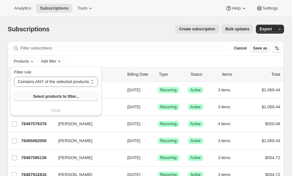
click at [62, 97] on span "Select products to filter..." at bounding box center [56, 96] width 46 height 5
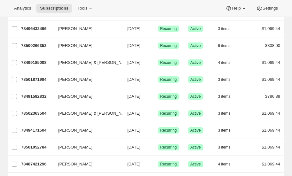
scroll to position [783, 0]
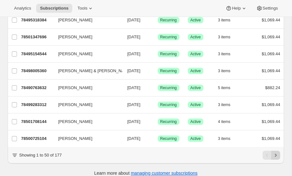
click at [275, 152] on icon "Next" at bounding box center [276, 155] width 6 height 6
click at [276, 152] on icon "Next" at bounding box center [276, 155] width 6 height 6
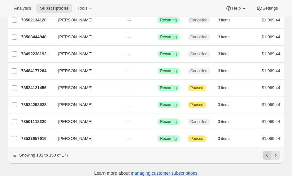
click at [267, 152] on icon "Previous" at bounding box center [267, 155] width 6 height 6
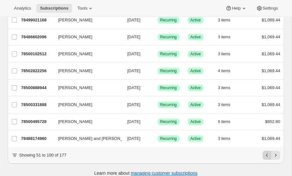
click at [265, 152] on icon "Previous" at bounding box center [267, 155] width 6 height 6
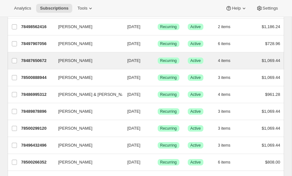
click at [197, 69] on div "Jeff Bader 78487650672 Jeff Bader 10/15/2025 Success Recurring Success Active 4…" at bounding box center [146, 60] width 277 height 17
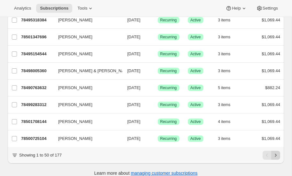
click at [277, 152] on icon "Next" at bounding box center [276, 155] width 6 height 6
click at [276, 152] on icon "Next" at bounding box center [276, 155] width 6 height 6
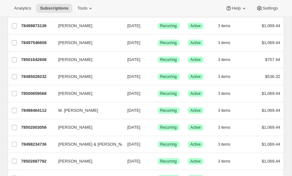
scroll to position [328, 0]
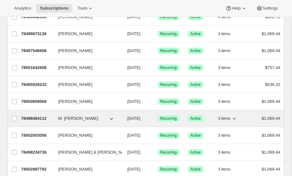
click at [36, 116] on p "78498464112" at bounding box center [37, 119] width 32 height 6
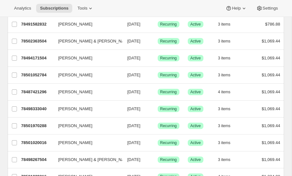
scroll to position [771, 0]
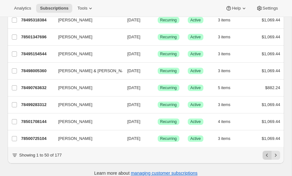
click at [266, 152] on icon "Previous" at bounding box center [267, 155] width 6 height 6
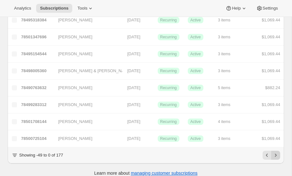
click at [276, 152] on icon "Next" at bounding box center [276, 155] width 6 height 6
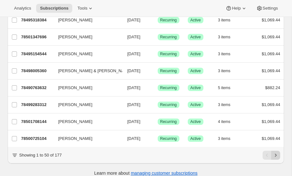
click at [275, 152] on icon "Next" at bounding box center [276, 155] width 6 height 6
click at [277, 152] on icon "Next" at bounding box center [276, 155] width 6 height 6
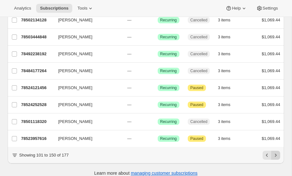
click at [276, 154] on icon "Next" at bounding box center [276, 155] width 2 height 3
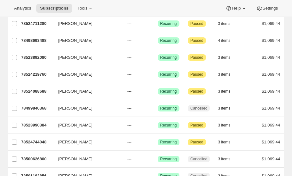
scroll to position [0, 0]
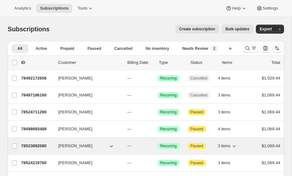
click at [232, 145] on icon "button" at bounding box center [234, 146] width 6 height 6
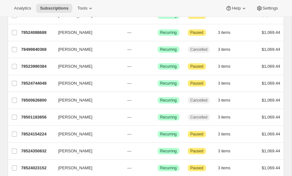
scroll to position [383, 0]
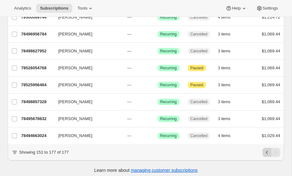
click at [267, 151] on icon "Previous" at bounding box center [267, 152] width 2 height 3
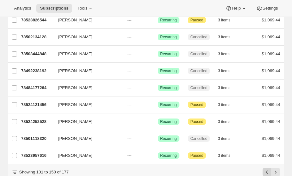
scroll to position [771, 0]
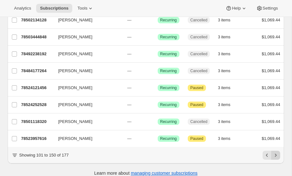
click at [276, 152] on icon "Next" at bounding box center [276, 155] width 6 height 6
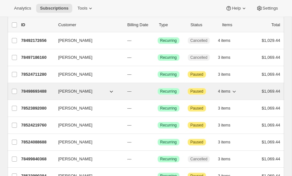
scroll to position [383, 0]
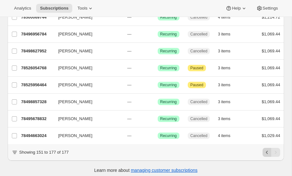
click at [263, 149] on button "Previous" at bounding box center [267, 152] width 9 height 9
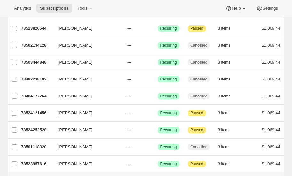
scroll to position [745, 0]
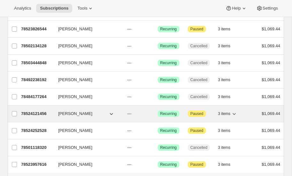
click at [34, 111] on p "78524121456" at bounding box center [37, 114] width 32 height 6
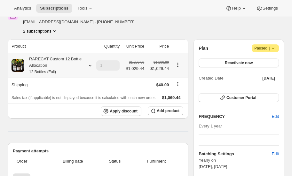
scroll to position [36, 0]
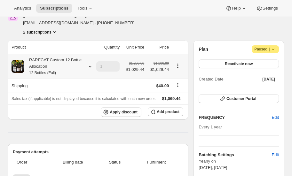
click at [88, 66] on icon at bounding box center [90, 66] width 6 height 6
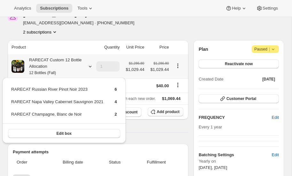
click at [88, 66] on icon at bounding box center [90, 66] width 6 height 6
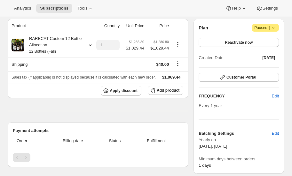
scroll to position [57, 0]
click at [230, 42] on span "Reactivate now" at bounding box center [239, 42] width 28 height 5
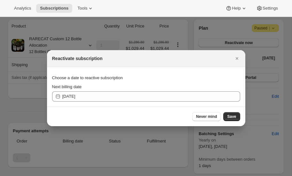
click at [57, 96] on icon ":r5i9:" at bounding box center [58, 96] width 4 height 4
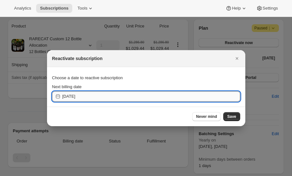
click at [82, 96] on input "[DATE]" at bounding box center [151, 97] width 178 height 10
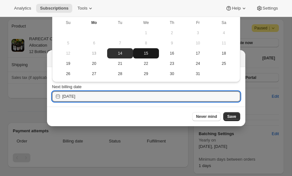
click at [146, 52] on span "15" at bounding box center [146, 53] width 21 height 5
type input "[DATE]"
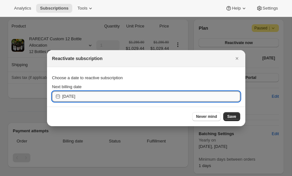
click at [90, 96] on input "[DATE]" at bounding box center [151, 97] width 178 height 10
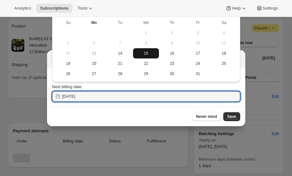
click at [151, 53] on span "15" at bounding box center [146, 53] width 21 height 5
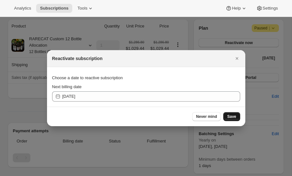
click at [232, 117] on span "Save" at bounding box center [231, 116] width 9 height 5
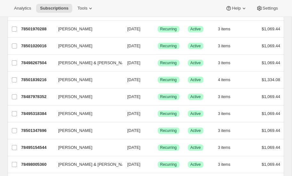
scroll to position [771, 0]
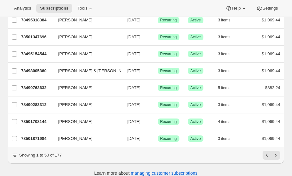
click at [277, 152] on icon "Next" at bounding box center [276, 155] width 6 height 6
click at [275, 152] on icon "Next" at bounding box center [276, 155] width 6 height 6
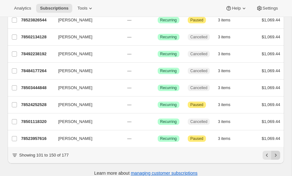
click at [276, 154] on icon "Next" at bounding box center [276, 155] width 2 height 3
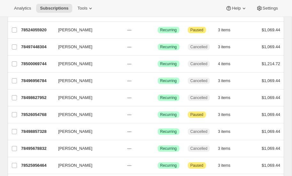
scroll to position [383, 0]
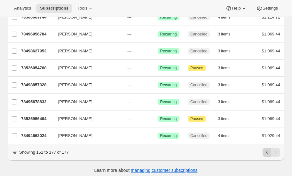
click at [268, 149] on icon "Previous" at bounding box center [267, 152] width 6 height 6
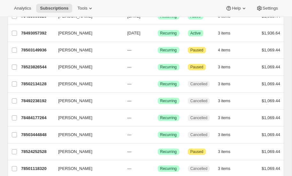
scroll to position [771, 0]
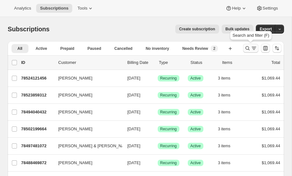
click at [248, 47] on icon "Search and filter results" at bounding box center [248, 48] width 6 height 6
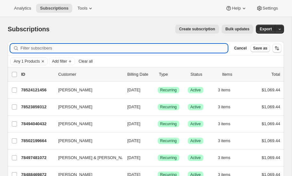
click at [36, 49] on input "Filter subscribers" at bounding box center [123, 48] width 207 height 9
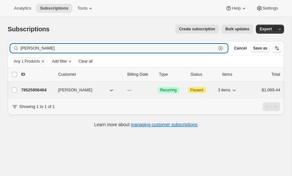
type input "pinkerton"
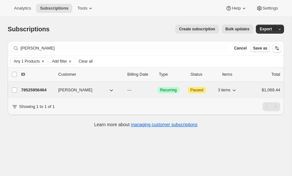
click at [36, 88] on p "78525956464" at bounding box center [37, 90] width 32 height 6
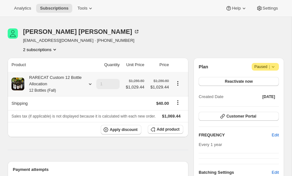
scroll to position [18, 0]
click at [89, 83] on icon at bounding box center [90, 84] width 6 height 6
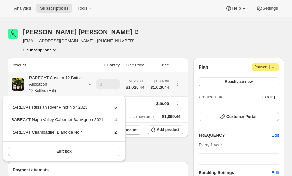
click at [89, 83] on icon at bounding box center [90, 84] width 6 height 6
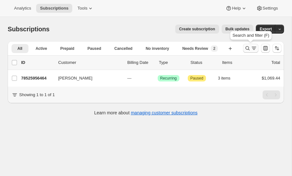
click at [247, 47] on icon "Search and filter results" at bounding box center [248, 48] width 6 height 6
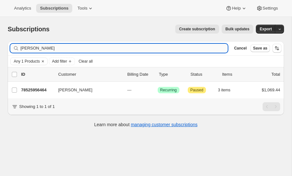
click at [38, 48] on input "pinkerton" at bounding box center [123, 48] width 207 height 9
type input "p"
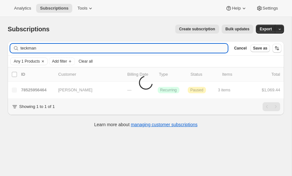
type input "teckman"
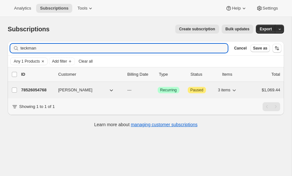
click at [39, 90] on p "78526054768" at bounding box center [37, 90] width 32 height 6
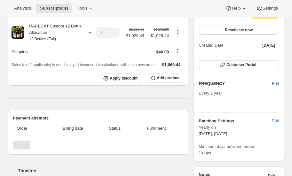
scroll to position [68, 0]
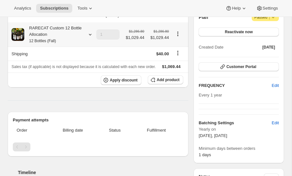
click at [90, 33] on icon at bounding box center [90, 34] width 6 height 6
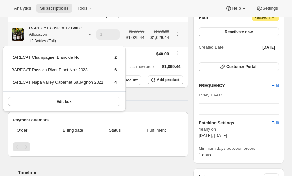
click at [90, 33] on icon at bounding box center [90, 34] width 6 height 6
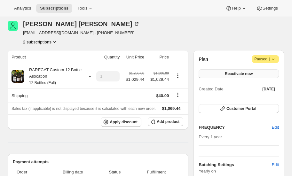
scroll to position [26, 0]
click at [242, 69] on button "Reactivate now" at bounding box center [239, 73] width 80 height 9
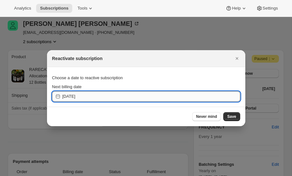
click at [93, 96] on input "[DATE]" at bounding box center [151, 97] width 178 height 10
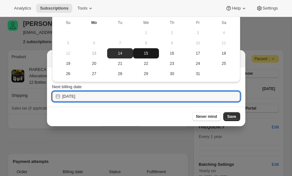
click at [143, 54] on span "15" at bounding box center [146, 53] width 21 height 5
type input "[DATE]"
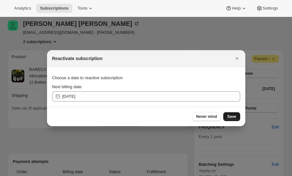
click at [232, 115] on span "Save" at bounding box center [231, 116] width 9 height 5
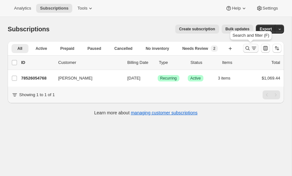
click at [248, 48] on icon "Search and filter results" at bounding box center [248, 48] width 6 height 6
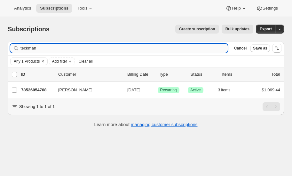
click at [73, 47] on input "teckman" at bounding box center [123, 48] width 207 height 9
type input "t"
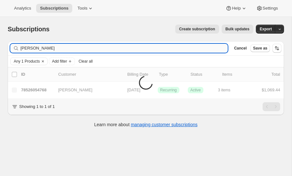
type input "roeber"
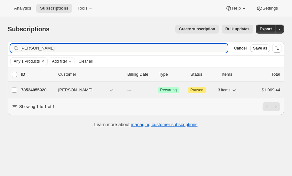
click at [36, 87] on p "78524055920" at bounding box center [37, 90] width 32 height 6
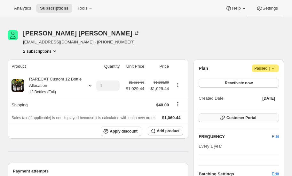
scroll to position [17, 0]
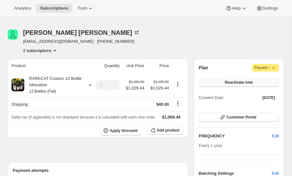
click at [232, 82] on span "Reactivate now" at bounding box center [239, 82] width 28 height 5
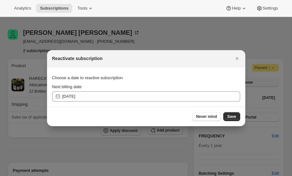
scroll to position [0, 0]
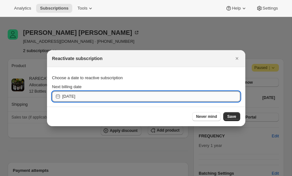
click at [87, 94] on input "[DATE]" at bounding box center [151, 97] width 178 height 10
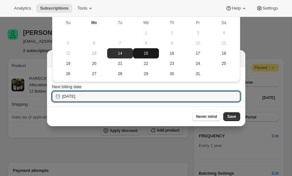
click at [146, 53] on span "15" at bounding box center [146, 53] width 21 height 5
type input "[DATE]"
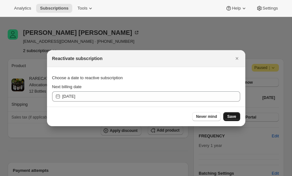
click at [229, 117] on span "Save" at bounding box center [231, 116] width 9 height 5
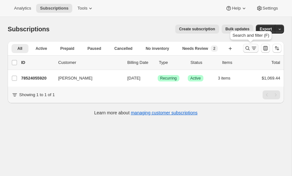
click at [246, 49] on icon "Search and filter results" at bounding box center [248, 48] width 6 height 6
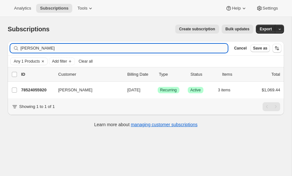
click at [38, 46] on input "roeber" at bounding box center [123, 48] width 207 height 9
type input "r"
type input "look"
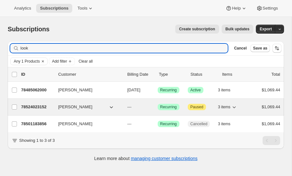
click at [37, 106] on p "78524023152" at bounding box center [37, 107] width 32 height 6
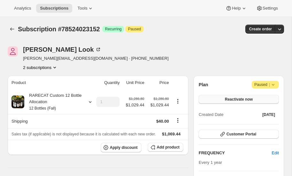
click at [235, 99] on span "Reactivate now" at bounding box center [239, 99] width 28 height 5
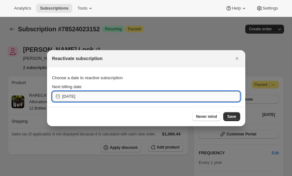
click at [117, 95] on input "[DATE]" at bounding box center [151, 97] width 178 height 10
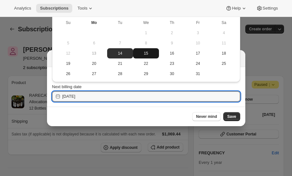
click at [144, 54] on span "15" at bounding box center [146, 53] width 21 height 5
type input "[DATE]"
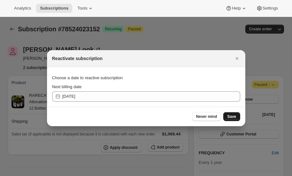
click at [235, 117] on span "Save" at bounding box center [231, 116] width 9 height 5
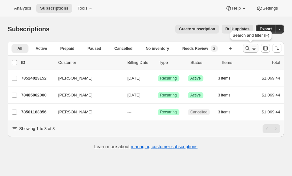
click at [246, 48] on icon "Search and filter results" at bounding box center [248, 48] width 6 height 6
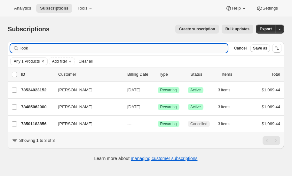
click at [55, 48] on input "look" at bounding box center [123, 48] width 207 height 9
type input "l"
type input "parks"
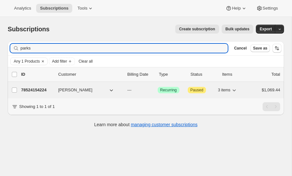
click at [29, 88] on p "78524154224" at bounding box center [37, 90] width 32 height 6
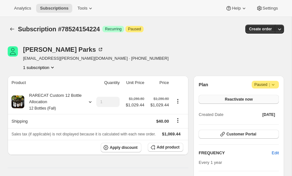
click at [251, 98] on span "Reactivate now" at bounding box center [239, 99] width 28 height 5
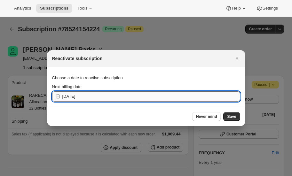
click at [91, 95] on input "[DATE]" at bounding box center [151, 97] width 178 height 10
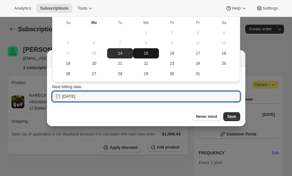
click at [146, 52] on span "15" at bounding box center [146, 53] width 21 height 5
type input "[DATE]"
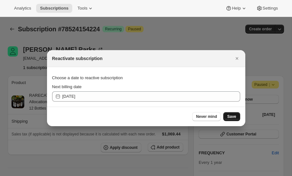
click at [229, 116] on span "Save" at bounding box center [231, 116] width 9 height 5
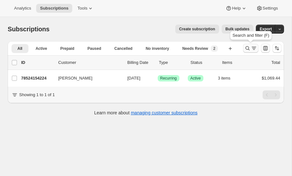
click at [248, 47] on icon "Search and filter results" at bounding box center [248, 48] width 6 height 6
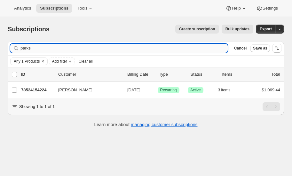
click at [51, 49] on input "parks" at bounding box center [123, 48] width 207 height 9
type input "p"
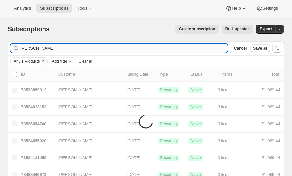
type input "kristin"
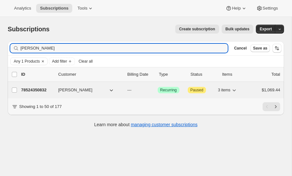
click at [33, 88] on p "78524350832" at bounding box center [37, 90] width 32 height 6
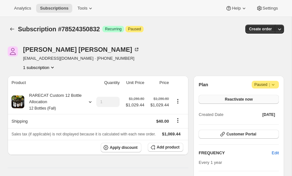
click at [248, 99] on span "Reactivate now" at bounding box center [239, 99] width 28 height 5
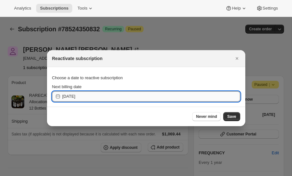
click at [110, 96] on input "[DATE]" at bounding box center [151, 97] width 178 height 10
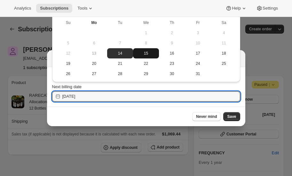
click at [146, 54] on span "15" at bounding box center [146, 53] width 21 height 5
type input "[DATE]"
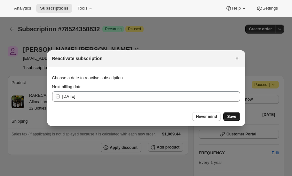
click at [231, 117] on span "Save" at bounding box center [231, 116] width 9 height 5
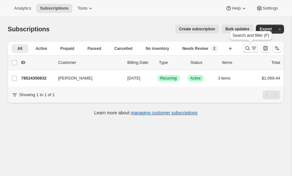
click at [250, 46] on icon "Search and filter results" at bounding box center [248, 48] width 6 height 6
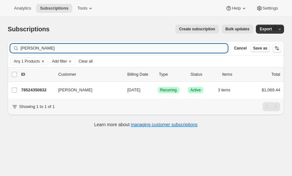
click at [46, 50] on input "kristin" at bounding box center [123, 48] width 207 height 9
type input "k"
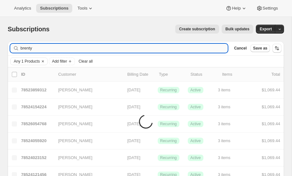
type input "brent"
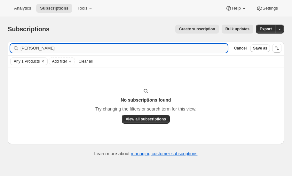
click at [51, 48] on input "Brent myers" at bounding box center [123, 48] width 207 height 9
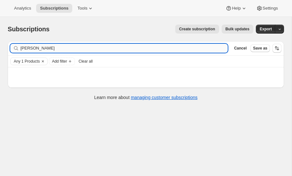
type input "Brent"
click at [44, 60] on icon "Clear" at bounding box center [42, 61] width 5 height 5
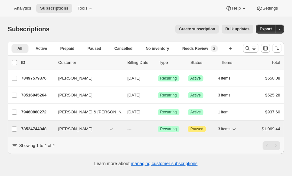
click at [35, 125] on div "78524744048 Brent Meyer --- Success Recurring Attention Paused 3 items $1,069.44" at bounding box center [150, 129] width 259 height 9
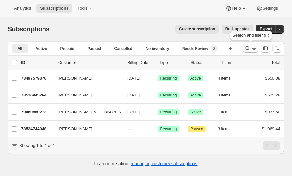
click at [246, 49] on icon "Search and filter results" at bounding box center [248, 48] width 6 height 6
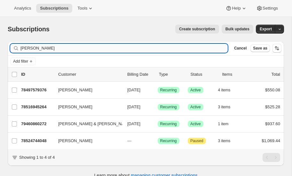
click at [59, 48] on input "Brent" at bounding box center [123, 48] width 207 height 9
type input "B"
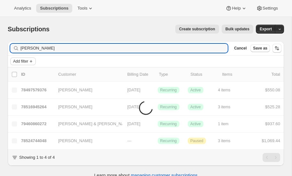
type input "bourdon"
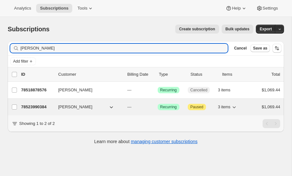
click at [37, 105] on p "78523990384" at bounding box center [37, 107] width 32 height 6
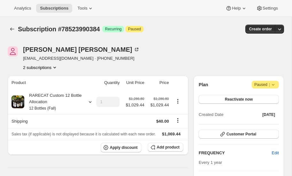
click at [56, 67] on icon "Product actions" at bounding box center [54, 68] width 3 height 2
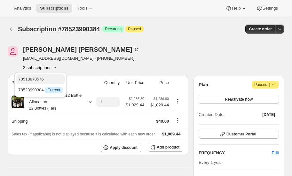
click at [38, 79] on span "78518878576" at bounding box center [31, 79] width 26 height 5
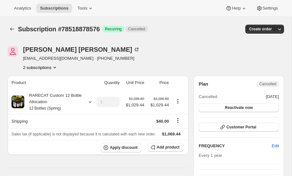
click at [55, 68] on icon "Product actions" at bounding box center [55, 67] width 6 height 6
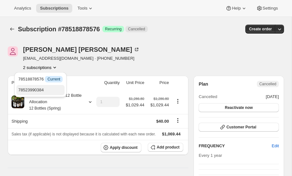
click at [42, 88] on span "78523990384" at bounding box center [31, 90] width 26 height 5
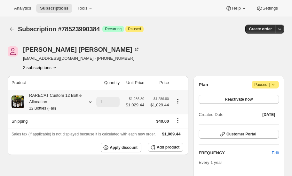
click at [91, 101] on icon at bounding box center [90, 102] width 6 height 6
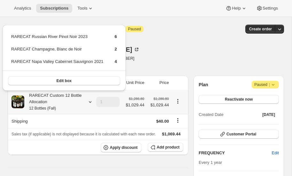
click at [91, 101] on icon at bounding box center [90, 102] width 6 height 6
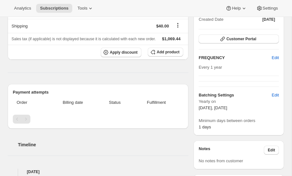
scroll to position [97, 0]
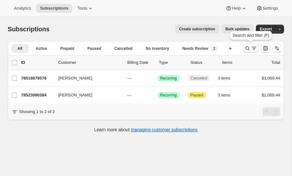
click at [246, 48] on icon "Search and filter results" at bounding box center [248, 48] width 6 height 6
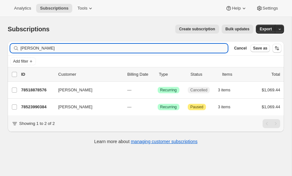
click at [68, 50] on input "bourdon" at bounding box center [123, 48] width 207 height 9
type input "b"
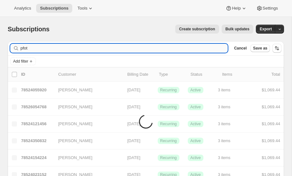
type input "pfot"
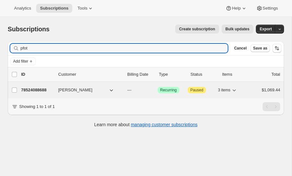
click at [40, 88] on p "78524088688" at bounding box center [37, 90] width 32 height 6
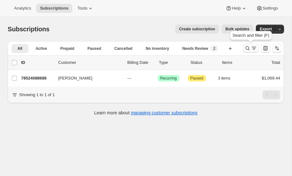
click at [247, 49] on icon "Search and filter results" at bounding box center [248, 48] width 4 height 4
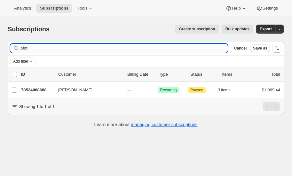
click at [52, 46] on input "pfot" at bounding box center [123, 48] width 207 height 9
type input "p"
type input "i"
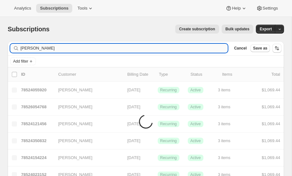
type input "siegel"
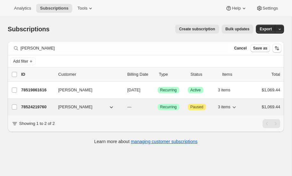
click at [33, 107] on p "78524219760" at bounding box center [37, 107] width 32 height 6
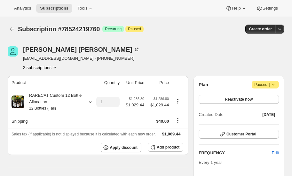
click at [56, 66] on icon "Product actions" at bounding box center [55, 67] width 6 height 6
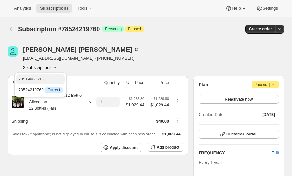
click at [40, 78] on span "78519861616" at bounding box center [31, 79] width 26 height 5
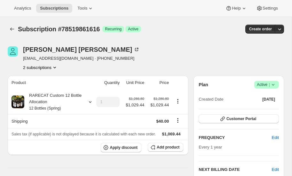
click at [55, 67] on icon "Product actions" at bounding box center [55, 67] width 6 height 6
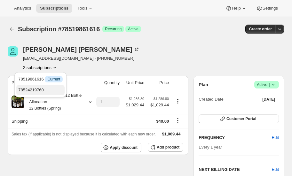
click at [44, 90] on span "78524219760" at bounding box center [31, 90] width 26 height 5
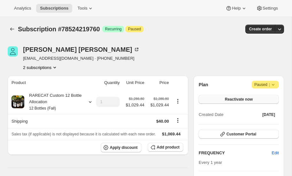
click at [236, 100] on span "Reactivate now" at bounding box center [239, 99] width 28 height 5
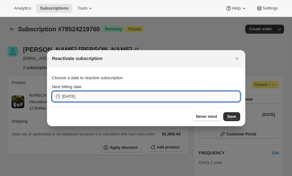
click at [120, 94] on input "[DATE]" at bounding box center [151, 97] width 178 height 10
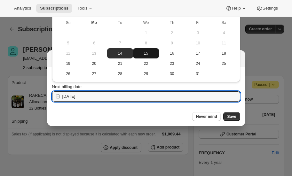
click at [145, 54] on span "15" at bounding box center [146, 53] width 21 height 5
type input "[DATE]"
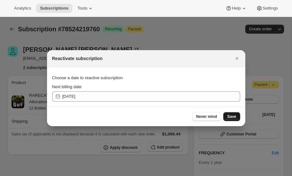
click at [231, 117] on span "Save" at bounding box center [231, 116] width 9 height 5
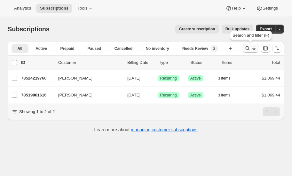
click at [247, 48] on icon "Search and filter results" at bounding box center [248, 48] width 6 height 6
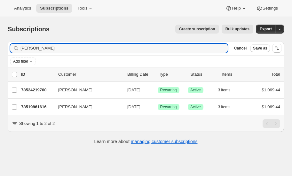
click at [247, 48] on span "Cancel" at bounding box center [240, 48] width 12 height 5
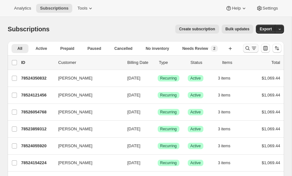
click at [247, 47] on icon "Search and filter results" at bounding box center [248, 48] width 6 height 6
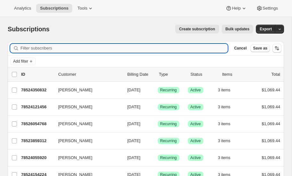
click at [76, 45] on input "Filter subscribers" at bounding box center [123, 48] width 207 height 9
type input "austin"
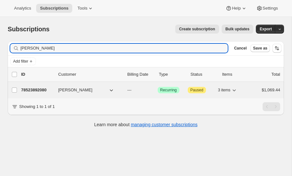
type input "Austin edwards"
click at [38, 87] on p "78523892080" at bounding box center [37, 90] width 32 height 6
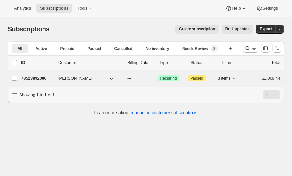
click at [44, 77] on p "78523892080" at bounding box center [37, 78] width 32 height 6
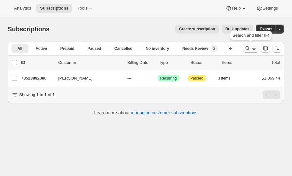
click at [248, 48] on icon "Search and filter results" at bounding box center [248, 48] width 6 height 6
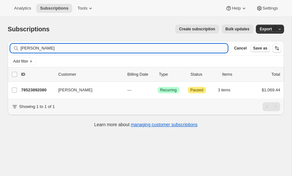
click at [68, 47] on input "Austin edwards" at bounding box center [123, 48] width 207 height 9
type input "A"
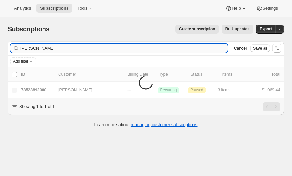
type input "kayla"
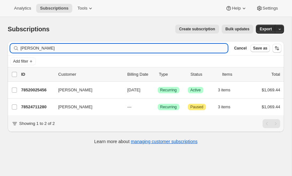
type input "Kayla frost"
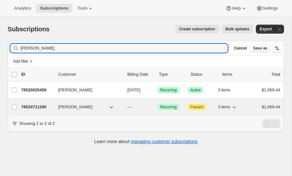
click at [30, 107] on p "78524711280" at bounding box center [37, 107] width 32 height 6
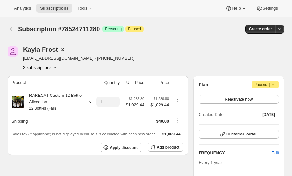
click at [274, 84] on icon at bounding box center [273, 85] width 6 height 6
click at [243, 98] on span "Reactivate now" at bounding box center [239, 99] width 28 height 5
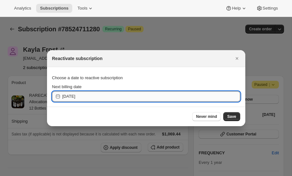
click at [110, 94] on input "[DATE]" at bounding box center [151, 97] width 178 height 10
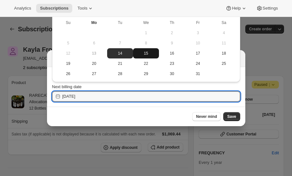
click at [147, 53] on span "15" at bounding box center [146, 53] width 21 height 5
type input "[DATE]"
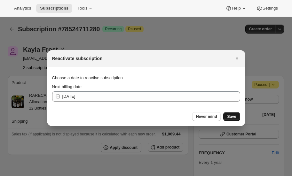
click at [231, 116] on span "Save" at bounding box center [231, 116] width 9 height 5
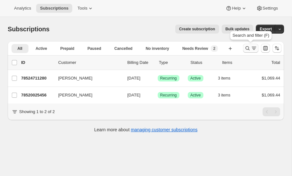
click at [248, 47] on icon "Search and filter results" at bounding box center [248, 48] width 6 height 6
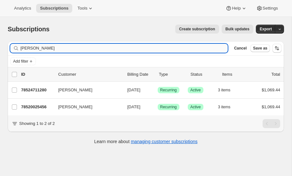
click at [47, 49] on input "Kayla frost" at bounding box center [123, 48] width 207 height 9
type input "K"
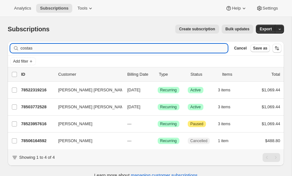
type input "costas"
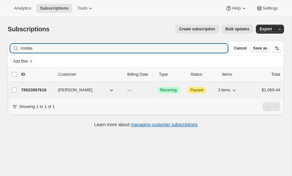
click at [41, 88] on p "78523957616" at bounding box center [37, 90] width 32 height 6
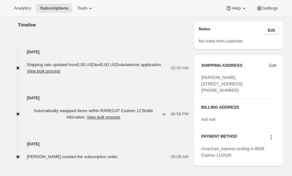
scroll to position [219, 0]
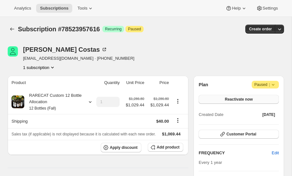
click at [243, 100] on span "Reactivate now" at bounding box center [239, 99] width 28 height 5
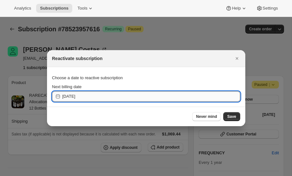
click at [124, 95] on input "[DATE]" at bounding box center [151, 97] width 178 height 10
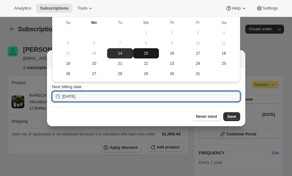
click at [148, 51] on span "15" at bounding box center [146, 53] width 21 height 5
type input "[DATE]"
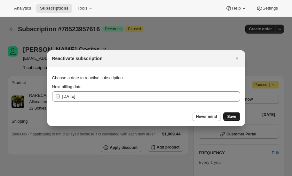
click at [232, 117] on span "Save" at bounding box center [231, 116] width 9 height 5
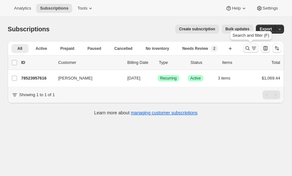
click at [247, 48] on icon "Search and filter results" at bounding box center [248, 48] width 6 height 6
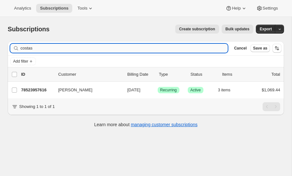
click at [59, 49] on input "costas" at bounding box center [123, 48] width 207 height 9
type input "c"
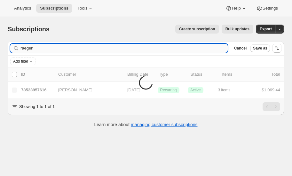
type input "raegen"
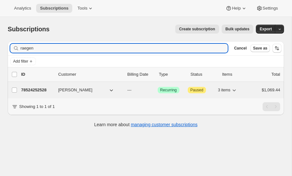
click at [31, 90] on p "78524252528" at bounding box center [37, 90] width 32 height 6
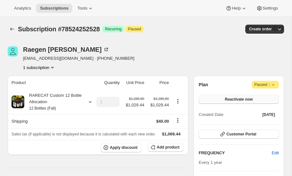
click at [250, 99] on span "Reactivate now" at bounding box center [239, 99] width 28 height 5
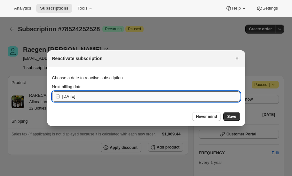
click at [99, 97] on input "[DATE]" at bounding box center [151, 97] width 178 height 10
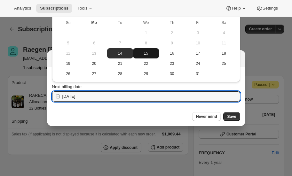
click at [148, 51] on span "15" at bounding box center [146, 53] width 21 height 5
type input "[DATE]"
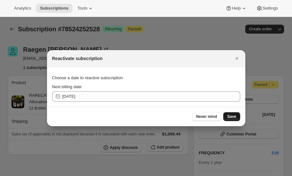
click at [234, 117] on span "Save" at bounding box center [231, 116] width 9 height 5
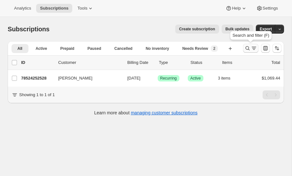
click at [246, 50] on icon "Search and filter results" at bounding box center [248, 48] width 6 height 6
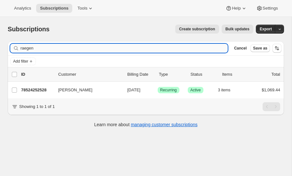
click at [44, 48] on input "raegen" at bounding box center [123, 48] width 207 height 9
type input "r"
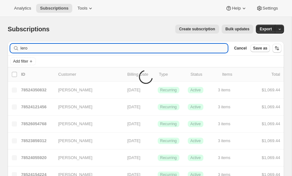
type input "leroy"
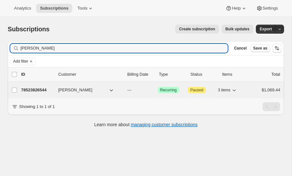
type input "Leroy"
click at [35, 86] on div "78523826544 LeRoy Fitzwater --- Success Recurring Attention Paused 3 items $1,0…" at bounding box center [150, 90] width 259 height 9
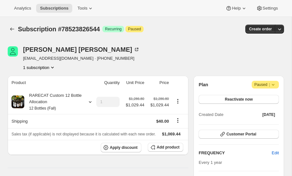
click at [274, 85] on icon at bounding box center [273, 85] width 3 height 2
click at [267, 97] on span "Cancel subscription" at bounding box center [265, 97] width 36 height 5
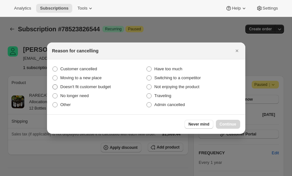
click at [56, 86] on span ":rd8c:" at bounding box center [54, 87] width 5 height 5
click at [53, 85] on input "Doesn't fit customer budget" at bounding box center [52, 85] width 0 height 0
radio input "true"
click at [57, 105] on span ":rd8c:" at bounding box center [54, 104] width 5 height 5
click at [53, 103] on input "Other" at bounding box center [52, 102] width 0 height 0
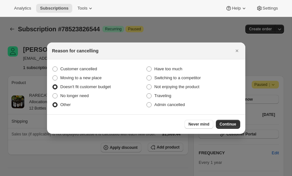
radio input "true"
radio input "false"
click at [225, 125] on span "Continue" at bounding box center [228, 124] width 17 height 5
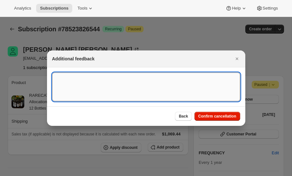
click at [73, 80] on textarea ":rd8c:" at bounding box center [146, 87] width 188 height 29
click at [146, 78] on textarea "They need to be more prudent and cut expenses from prior email." at bounding box center [146, 87] width 188 height 29
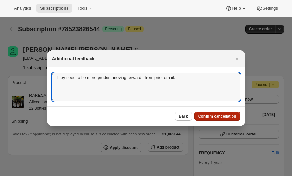
type textarea "They need to be more prudent moving forward - from prior email."
click at [221, 115] on span "Confirm cancellation" at bounding box center [217, 116] width 38 height 5
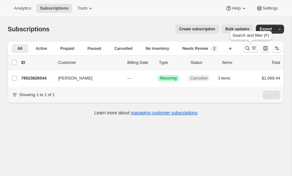
click at [248, 49] on icon "Search and filter results" at bounding box center [248, 48] width 6 height 6
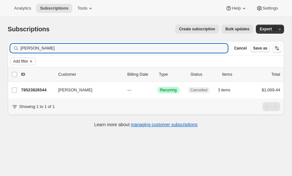
click at [19, 62] on span "Add filter" at bounding box center [20, 61] width 15 height 5
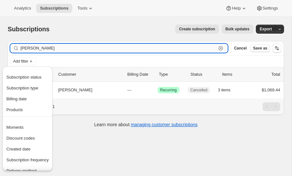
click at [33, 49] on input "Leroy" at bounding box center [118, 48] width 196 height 9
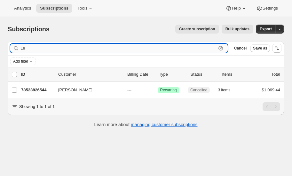
type input "L"
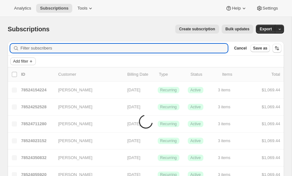
click at [28, 61] on span "Add filter" at bounding box center [20, 61] width 15 height 5
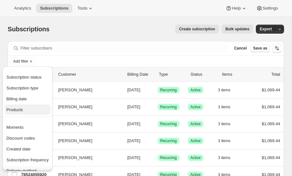
click at [21, 108] on span "Products" at bounding box center [14, 110] width 16 height 5
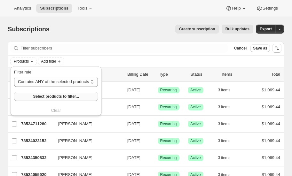
click at [62, 96] on span "Select products to filter..." at bounding box center [56, 96] width 46 height 5
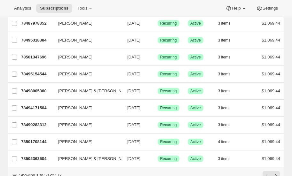
scroll to position [783, 0]
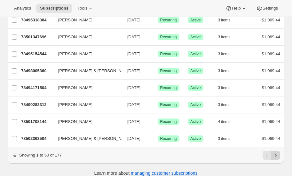
click at [275, 152] on icon "Next" at bounding box center [276, 155] width 6 height 6
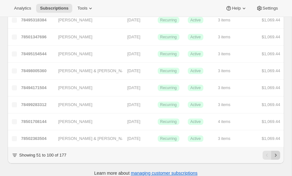
click at [276, 152] on icon "Next" at bounding box center [276, 155] width 6 height 6
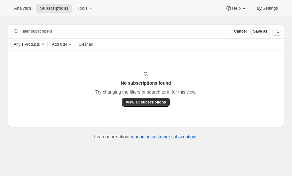
scroll to position [17, 0]
click at [44, 44] on icon "Clear" at bounding box center [43, 45] width 2 height 2
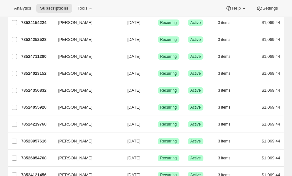
scroll to position [0, 0]
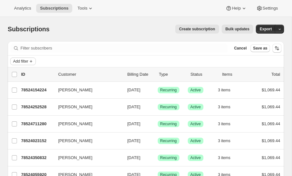
click at [26, 60] on span "Add filter" at bounding box center [20, 61] width 15 height 5
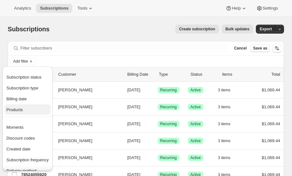
click at [22, 106] on button "Products" at bounding box center [27, 110] width 46 height 10
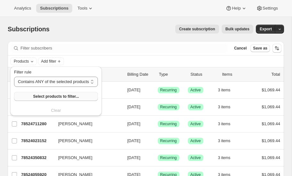
click at [77, 97] on span "Select products to filter..." at bounding box center [56, 96] width 46 height 5
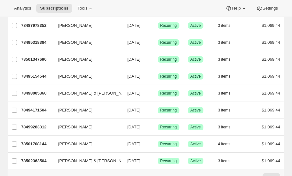
scroll to position [783, 0]
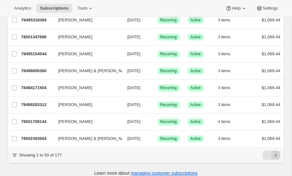
click at [275, 152] on icon "Next" at bounding box center [276, 155] width 6 height 6
click at [277, 152] on icon "Next" at bounding box center [276, 155] width 6 height 6
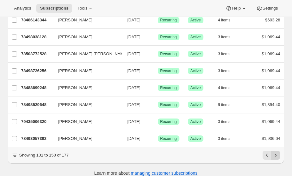
click at [276, 152] on icon "Next" at bounding box center [276, 155] width 6 height 6
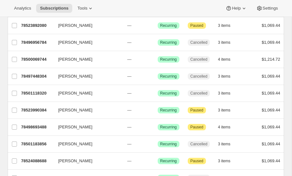
scroll to position [395, 0]
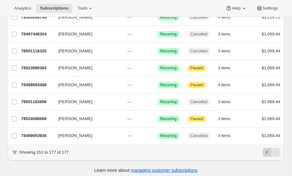
click at [267, 149] on icon "Previous" at bounding box center [267, 152] width 6 height 6
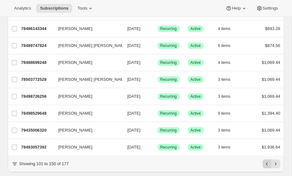
scroll to position [783, 0]
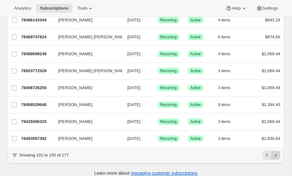
click at [276, 152] on icon "Next" at bounding box center [276, 155] width 6 height 6
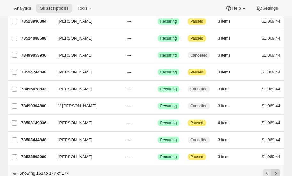
scroll to position [395, 0]
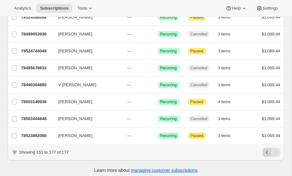
click at [267, 149] on icon "Previous" at bounding box center [267, 152] width 6 height 6
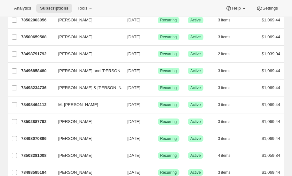
scroll to position [783, 0]
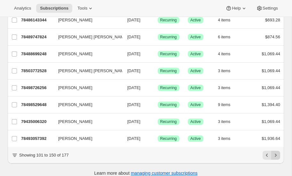
click at [276, 152] on icon "Next" at bounding box center [276, 155] width 6 height 6
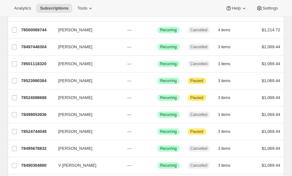
scroll to position [395, 0]
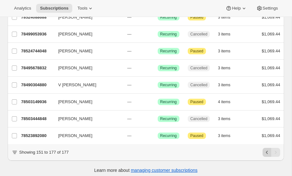
click at [265, 149] on icon "Previous" at bounding box center [267, 152] width 6 height 6
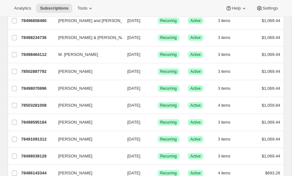
scroll to position [783, 0]
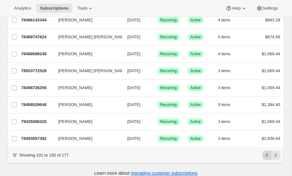
click at [267, 152] on icon "Previous" at bounding box center [267, 155] width 6 height 6
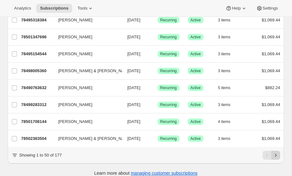
click at [276, 152] on icon "Next" at bounding box center [276, 155] width 6 height 6
click at [274, 152] on icon "Next" at bounding box center [276, 155] width 6 height 6
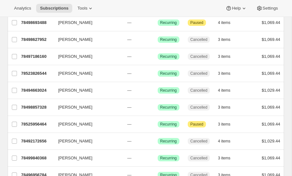
scroll to position [395, 0]
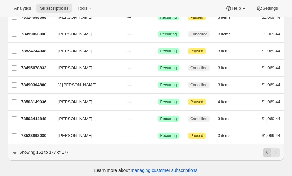
click at [267, 149] on icon "Previous" at bounding box center [267, 152] width 6 height 6
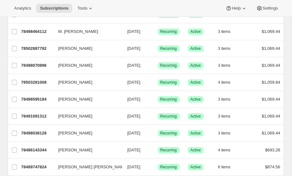
scroll to position [783, 0]
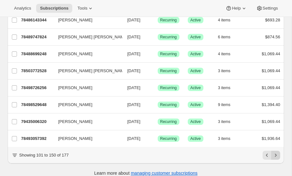
click at [276, 152] on icon "Next" at bounding box center [276, 155] width 6 height 6
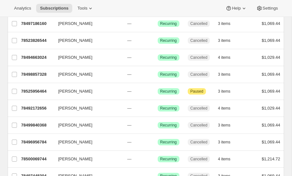
scroll to position [395, 0]
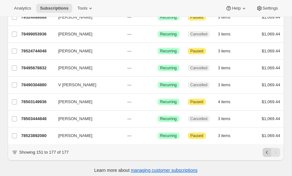
click at [267, 149] on icon "Previous" at bounding box center [267, 152] width 6 height 6
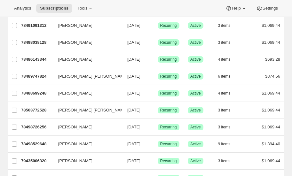
scroll to position [783, 0]
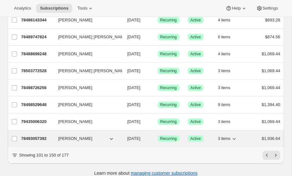
click at [35, 136] on p "78493057392" at bounding box center [37, 139] width 32 height 6
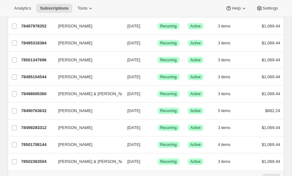
scroll to position [771, 0]
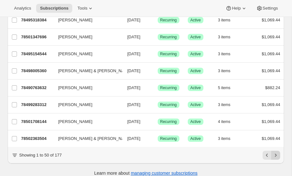
click at [275, 152] on icon "Next" at bounding box center [276, 155] width 6 height 6
click at [276, 154] on icon "Next" at bounding box center [276, 155] width 2 height 3
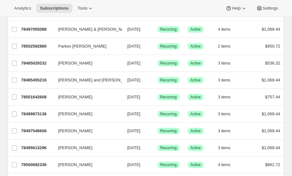
scroll to position [387, 0]
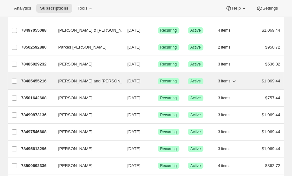
click at [34, 78] on p "78485455216" at bounding box center [37, 81] width 32 height 6
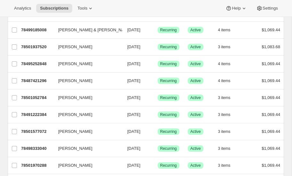
scroll to position [771, 0]
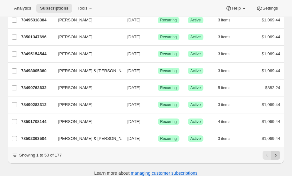
click at [275, 152] on icon "Next" at bounding box center [276, 155] width 6 height 6
click at [267, 152] on icon "Previous" at bounding box center [267, 155] width 6 height 6
click at [276, 154] on icon "Next" at bounding box center [276, 155] width 2 height 3
click at [267, 152] on icon "Previous" at bounding box center [267, 155] width 6 height 6
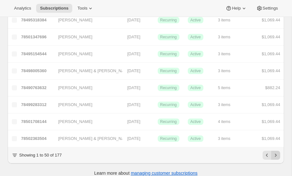
click at [275, 152] on icon "Next" at bounding box center [276, 155] width 6 height 6
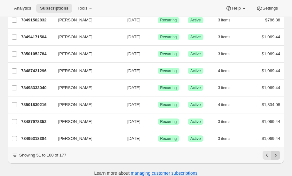
click at [276, 154] on icon "Next" at bounding box center [276, 155] width 2 height 3
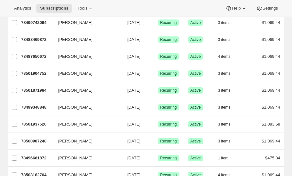
scroll to position [208, 0]
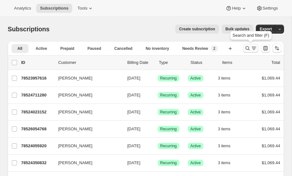
click at [248, 48] on icon "Search and filter results" at bounding box center [248, 48] width 6 height 6
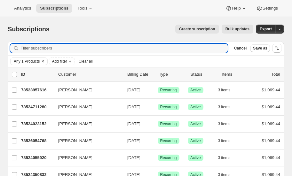
click at [42, 60] on icon "Clear" at bounding box center [43, 61] width 2 height 2
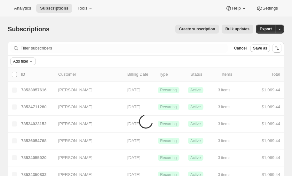
click at [26, 61] on span "Add filter" at bounding box center [20, 61] width 15 height 5
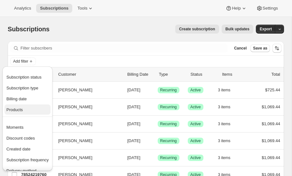
click at [23, 110] on span "Products" at bounding box center [27, 110] width 42 height 6
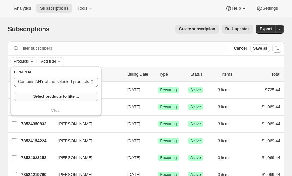
click at [62, 96] on span "Select products to filter..." at bounding box center [56, 96] width 46 height 5
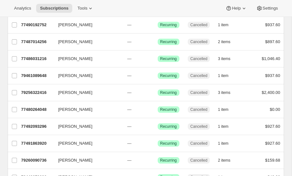
scroll to position [783, 0]
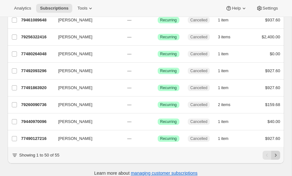
click at [276, 152] on icon "Next" at bounding box center [276, 155] width 6 height 6
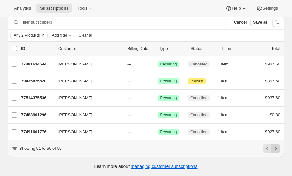
scroll to position [25, 0]
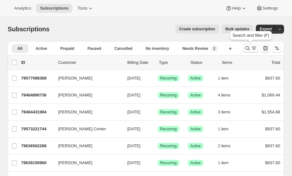
click at [249, 46] on icon "Search and filter results" at bounding box center [248, 48] width 6 height 6
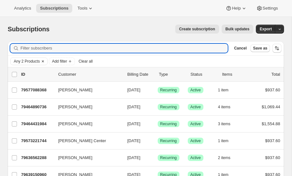
click at [44, 60] on icon "Clear" at bounding box center [42, 61] width 5 height 5
click at [40, 49] on input "Filter subscribers" at bounding box center [123, 48] width 207 height 9
click at [24, 60] on span "Add filter" at bounding box center [20, 61] width 15 height 5
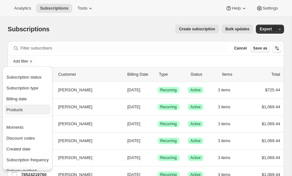
click at [20, 111] on span "Products" at bounding box center [14, 110] width 16 height 5
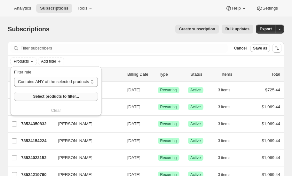
click at [62, 97] on span "Select products to filter..." at bounding box center [56, 96] width 46 height 5
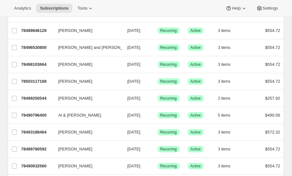
scroll to position [783, 0]
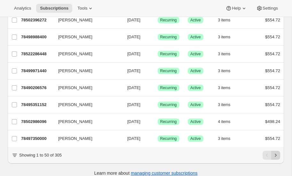
click at [274, 152] on icon "Next" at bounding box center [276, 155] width 6 height 6
click at [267, 152] on icon "Previous" at bounding box center [267, 155] width 6 height 6
click at [275, 152] on icon "Next" at bounding box center [276, 155] width 6 height 6
click at [277, 152] on icon "Next" at bounding box center [276, 155] width 6 height 6
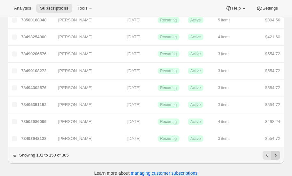
click at [276, 152] on icon "Next" at bounding box center [276, 155] width 6 height 6
click at [277, 152] on icon "Next" at bounding box center [276, 155] width 6 height 6
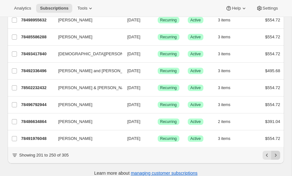
click at [277, 152] on icon "Next" at bounding box center [276, 155] width 6 height 6
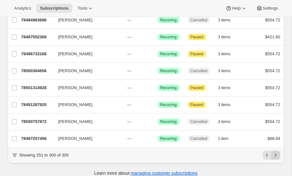
click at [276, 152] on icon "Next" at bounding box center [276, 155] width 6 height 6
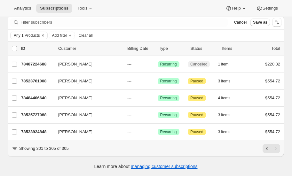
scroll to position [25, 0]
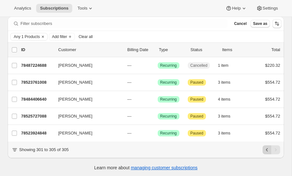
click at [268, 148] on icon "Previous" at bounding box center [267, 150] width 6 height 6
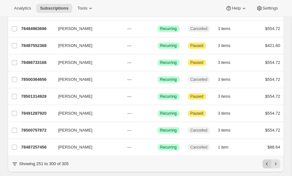
scroll to position [783, 0]
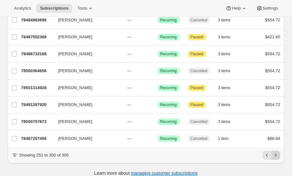
click at [276, 152] on icon "Next" at bounding box center [276, 155] width 6 height 6
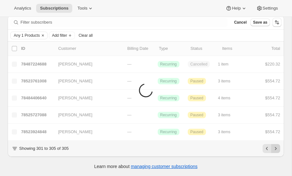
scroll to position [25, 0]
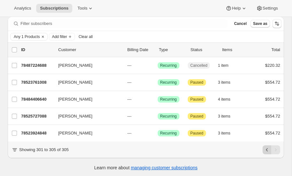
click at [266, 149] on icon "Previous" at bounding box center [267, 150] width 6 height 6
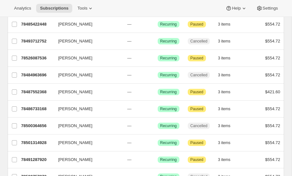
scroll to position [783, 0]
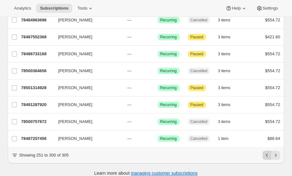
click at [267, 152] on icon "Previous" at bounding box center [267, 155] width 6 height 6
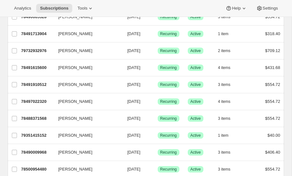
scroll to position [142, 0]
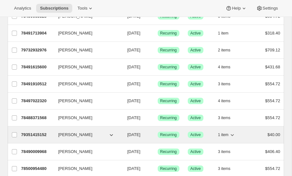
click at [37, 132] on p "79351415152" at bounding box center [37, 135] width 32 height 6
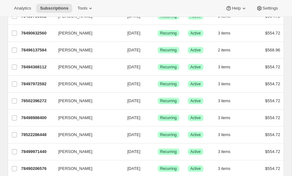
scroll to position [771, 0]
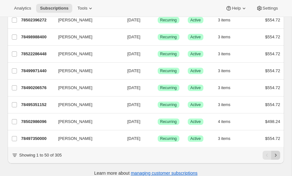
click at [276, 154] on icon "Next" at bounding box center [276, 155] width 2 height 3
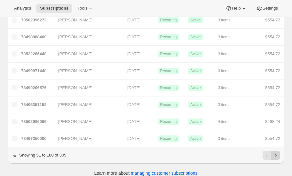
click at [275, 152] on icon "Next" at bounding box center [276, 155] width 6 height 6
click at [276, 154] on icon "Next" at bounding box center [276, 155] width 2 height 3
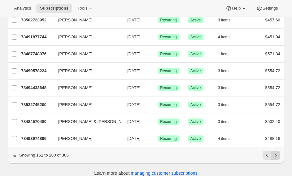
click at [276, 154] on icon "Next" at bounding box center [276, 155] width 2 height 3
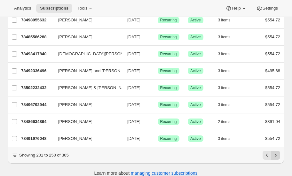
click at [276, 154] on icon "Next" at bounding box center [276, 155] width 2 height 3
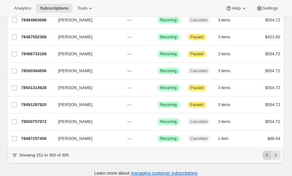
click at [267, 152] on icon "Previous" at bounding box center [267, 155] width 6 height 6
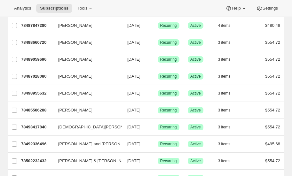
scroll to position [696, 0]
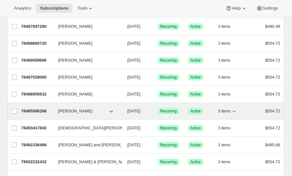
click at [36, 108] on p "78485586288" at bounding box center [37, 111] width 32 height 6
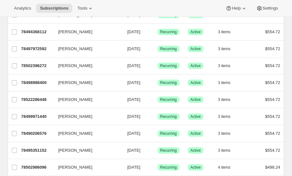
scroll to position [771, 0]
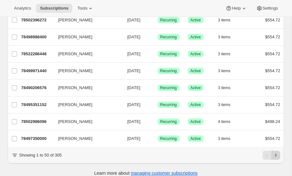
click at [276, 154] on icon "Next" at bounding box center [276, 155] width 2 height 3
click at [272, 151] on button "Next" at bounding box center [275, 155] width 9 height 9
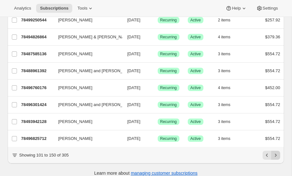
click at [274, 152] on icon "Next" at bounding box center [276, 155] width 6 height 6
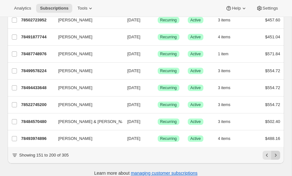
click at [276, 152] on icon "Next" at bounding box center [276, 155] width 6 height 6
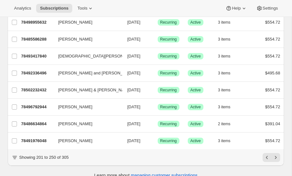
scroll to position [770, 0]
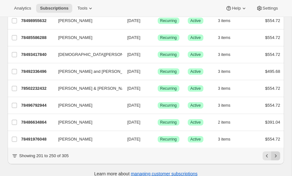
click at [276, 155] on icon "Next" at bounding box center [276, 156] width 2 height 3
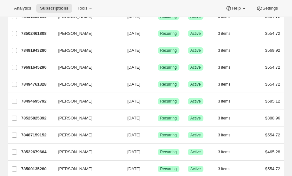
scroll to position [0, 0]
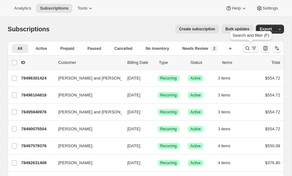
click at [247, 46] on icon "Search and filter results" at bounding box center [248, 48] width 4 height 4
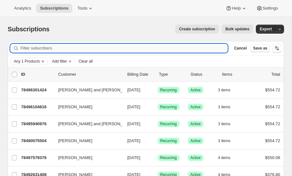
click at [65, 51] on input "Filter subscribers" at bounding box center [123, 48] width 207 height 9
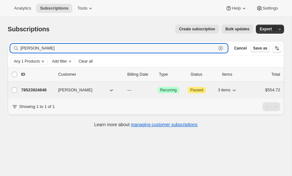
type input "hernandez"
click at [41, 89] on p "78523924848" at bounding box center [37, 90] width 32 height 6
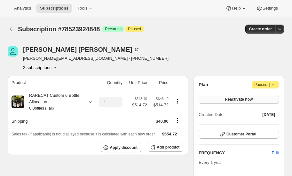
click at [245, 100] on span "Reactivate now" at bounding box center [239, 99] width 28 height 5
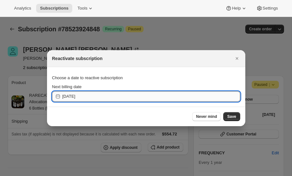
click at [100, 100] on input "[DATE]" at bounding box center [151, 97] width 178 height 10
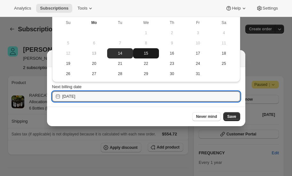
click at [144, 55] on span "15" at bounding box center [146, 53] width 21 height 5
type input "[DATE]"
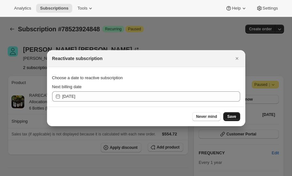
click at [233, 115] on span "Save" at bounding box center [231, 116] width 9 height 5
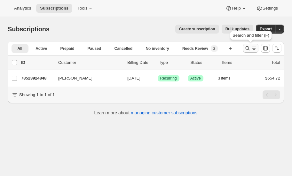
click at [249, 48] on icon "Search and filter results" at bounding box center [248, 48] width 6 height 6
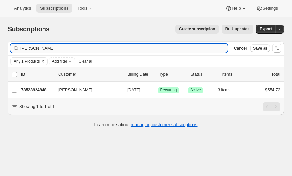
click at [57, 49] on input "hernandez" at bounding box center [123, 48] width 207 height 9
type input "h"
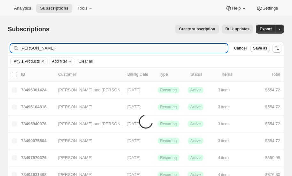
type input "blase"
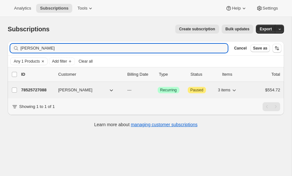
click at [44, 87] on p "78525727088" at bounding box center [37, 90] width 32 height 6
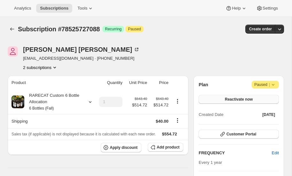
click at [248, 99] on span "Reactivate now" at bounding box center [239, 99] width 28 height 5
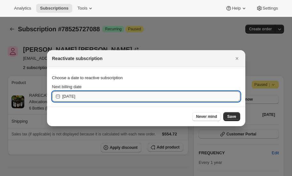
click at [119, 96] on input "[DATE]" at bounding box center [151, 97] width 178 height 10
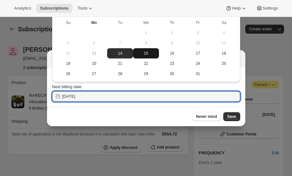
click at [143, 53] on span "15" at bounding box center [146, 53] width 21 height 5
type input "[DATE]"
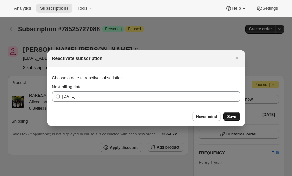
click at [234, 116] on span "Save" at bounding box center [231, 116] width 9 height 5
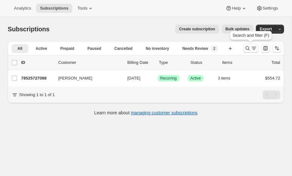
click at [247, 47] on icon "Search and filter results" at bounding box center [248, 48] width 6 height 6
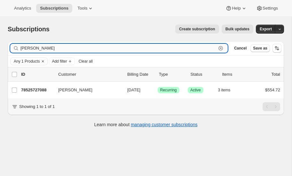
click at [53, 49] on input "blase" at bounding box center [118, 48] width 196 height 9
type input "b"
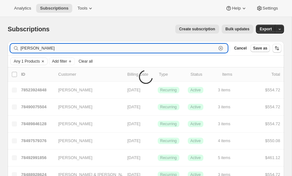
type input "qualley"
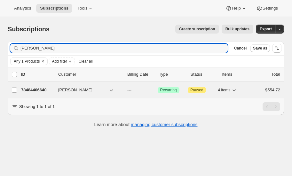
click at [35, 89] on p "78484406640" at bounding box center [37, 90] width 32 height 6
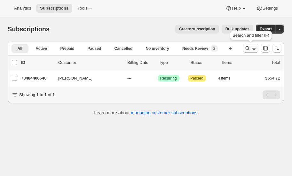
click at [247, 48] on icon "Search and filter results" at bounding box center [248, 48] width 6 height 6
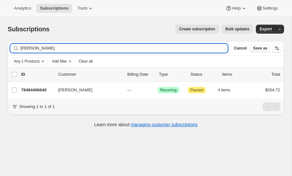
click at [44, 50] on input "qualley" at bounding box center [123, 48] width 207 height 9
type input "q"
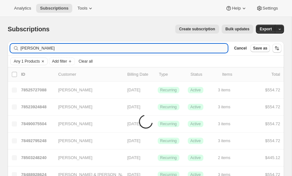
type input "kubena"
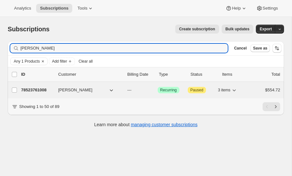
click at [42, 89] on p "78523761008" at bounding box center [37, 90] width 32 height 6
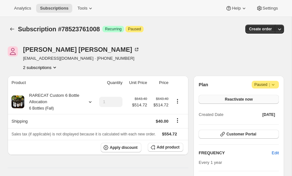
click at [237, 100] on span "Reactivate now" at bounding box center [239, 99] width 28 height 5
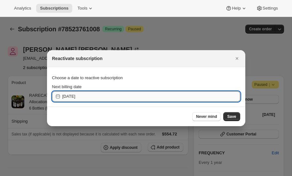
click at [122, 93] on input "[DATE]" at bounding box center [151, 97] width 178 height 10
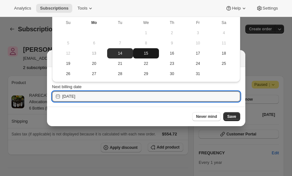
click at [146, 54] on span "15" at bounding box center [146, 53] width 21 height 5
type input "[DATE]"
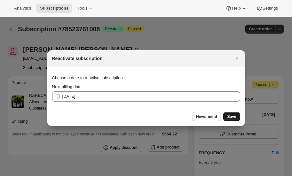
click at [235, 117] on span "Save" at bounding box center [231, 116] width 9 height 5
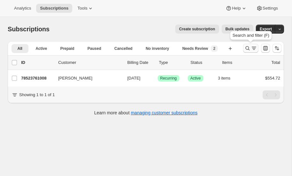
click at [247, 48] on icon "Search and filter results" at bounding box center [248, 48] width 6 height 6
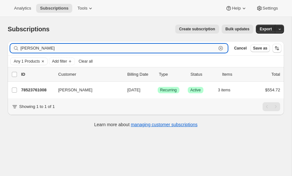
click at [50, 47] on input "kubena" at bounding box center [118, 48] width 196 height 9
type input "k"
type input "cherul"
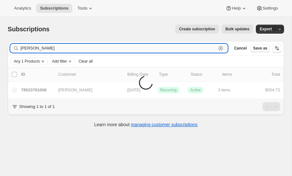
type input "Cheryl pope"
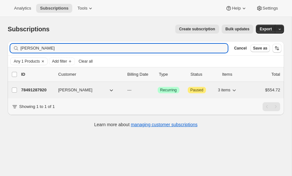
click at [36, 88] on p "78491287920" at bounding box center [37, 90] width 32 height 6
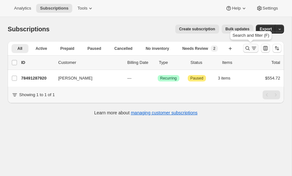
click at [246, 48] on icon "Search and filter results" at bounding box center [248, 48] width 6 height 6
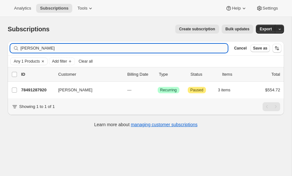
click at [70, 47] on input "Cheryl pope" at bounding box center [123, 48] width 207 height 9
type input "C"
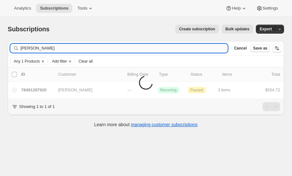
type input "cavanaugh"
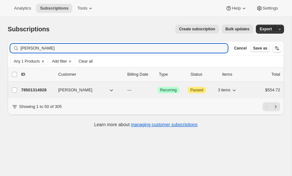
click at [41, 90] on p "78501314928" at bounding box center [37, 90] width 32 height 6
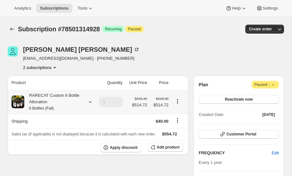
click at [90, 101] on icon at bounding box center [90, 102] width 6 height 6
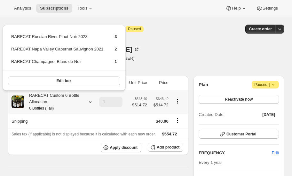
click at [90, 101] on icon at bounding box center [90, 102] width 6 height 6
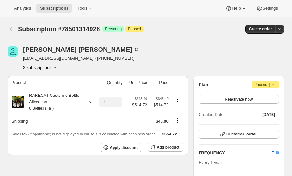
click at [54, 67] on icon "Product actions" at bounding box center [54, 68] width 3 height 2
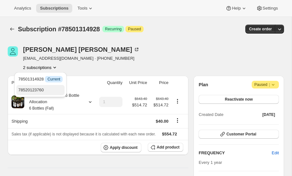
click at [42, 90] on span "78520123760" at bounding box center [31, 90] width 26 height 5
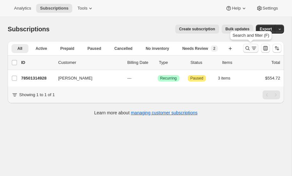
click at [247, 47] on icon "Search and filter results" at bounding box center [248, 48] width 6 height 6
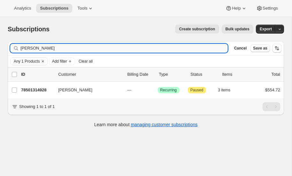
click at [53, 49] on input "cavanaugh" at bounding box center [123, 48] width 207 height 9
type input "c"
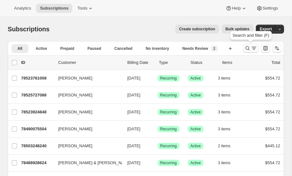
click at [246, 48] on icon "Search and filter results" at bounding box center [248, 48] width 4 height 4
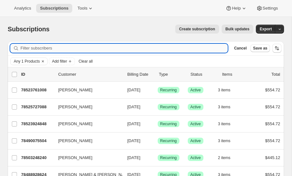
click at [65, 48] on input "Filter subscribers" at bounding box center [123, 48] width 207 height 9
type input "christin"
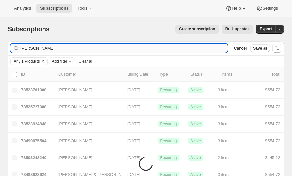
click at [45, 50] on input "Christina" at bounding box center [123, 48] width 207 height 9
type input "C"
type input "christina alexander"
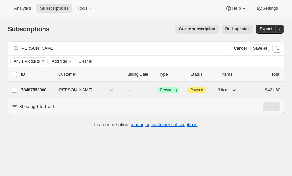
click at [39, 88] on p "78487552368" at bounding box center [37, 90] width 32 height 6
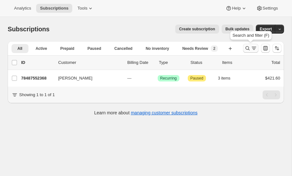
click at [249, 47] on icon "Search and filter results" at bounding box center [248, 48] width 6 height 6
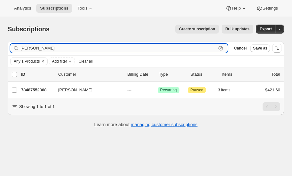
click at [79, 46] on input "christina alexander" at bounding box center [118, 48] width 196 height 9
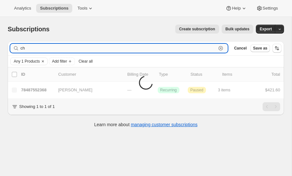
type input "c"
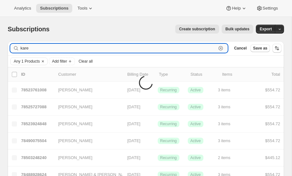
type input "karem"
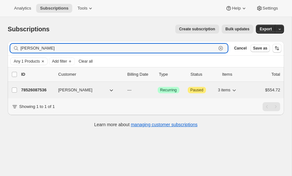
type input "Karen chambers"
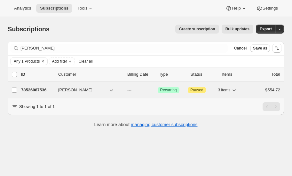
click at [38, 88] on p "78526087536" at bounding box center [37, 90] width 32 height 6
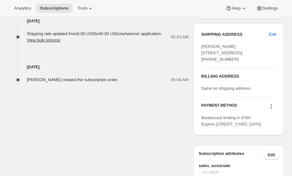
click at [242, 63] on div "Karen Chambers 336 Lake Carolina Boulevard Columbia SC, 29229 United States +18…" at bounding box center [238, 53] width 75 height 19
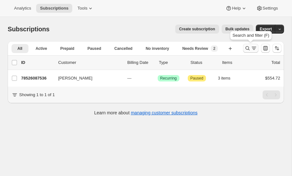
click at [247, 48] on icon "Search and filter results" at bounding box center [248, 48] width 6 height 6
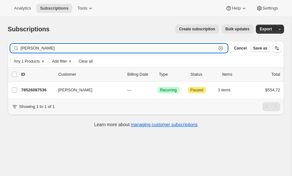
click at [61, 50] on input "Karen chambers" at bounding box center [118, 48] width 196 height 9
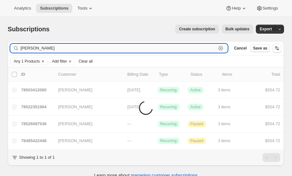
type input "Karen miller"
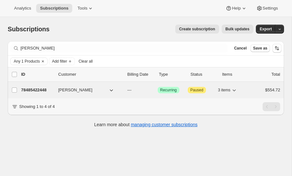
click at [42, 88] on p "78485422448" at bounding box center [37, 90] width 32 height 6
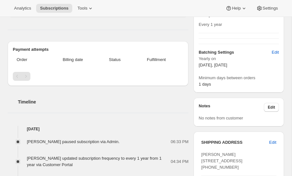
scroll to position [137, 0]
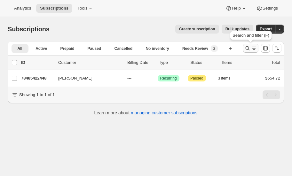
click at [246, 46] on icon "Search and filter results" at bounding box center [248, 48] width 6 height 6
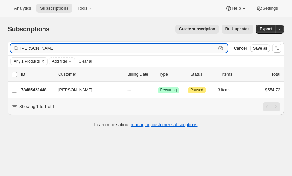
click at [72, 48] on input "Karen miller" at bounding box center [118, 48] width 196 height 9
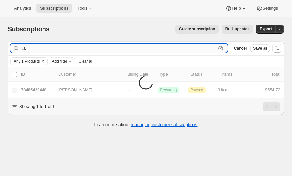
type input "K"
type input "tim"
type input "Tim allen"
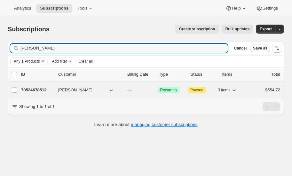
click at [40, 88] on p "78524678512" at bounding box center [37, 90] width 32 height 6
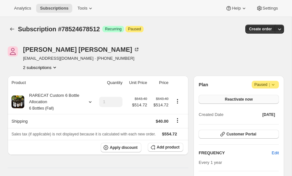
click at [247, 99] on span "Reactivate now" at bounding box center [239, 99] width 28 height 5
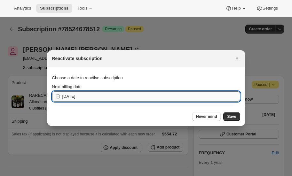
click at [117, 93] on input "[DATE]" at bounding box center [151, 97] width 178 height 10
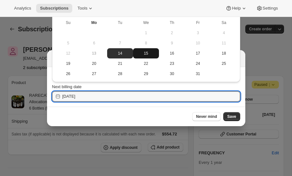
click at [147, 50] on button "15" at bounding box center [146, 53] width 26 height 10
type input "[DATE]"
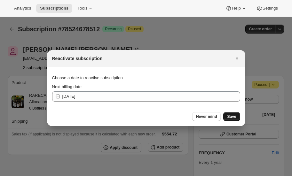
click at [232, 116] on span "Save" at bounding box center [231, 116] width 9 height 5
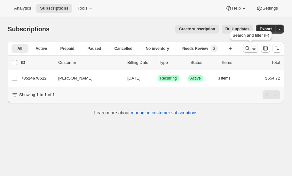
click at [248, 46] on icon "Search and filter results" at bounding box center [248, 48] width 6 height 6
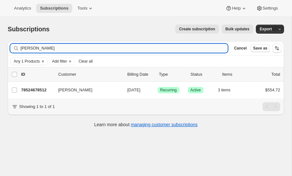
click at [42, 48] on input "Tim allen" at bounding box center [123, 48] width 207 height 9
type input "T"
type input "goldman"
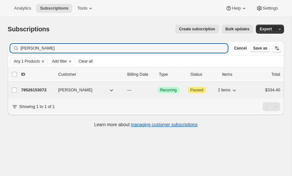
click at [36, 88] on p "78526153072" at bounding box center [37, 90] width 32 height 6
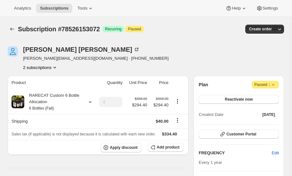
click at [55, 66] on icon "Product actions" at bounding box center [55, 67] width 6 height 6
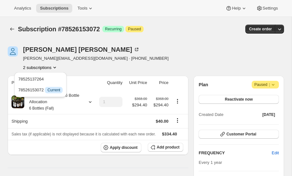
click at [55, 66] on icon "Product actions" at bounding box center [55, 67] width 6 height 6
click at [55, 65] on icon "Product actions" at bounding box center [55, 67] width 6 height 6
click at [35, 78] on span "78525137264" at bounding box center [31, 79] width 26 height 5
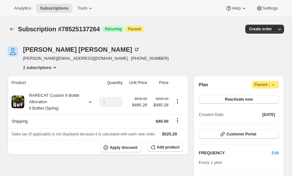
click at [275, 83] on icon at bounding box center [273, 85] width 6 height 6
click at [265, 97] on span "Cancel subscription" at bounding box center [265, 97] width 36 height 5
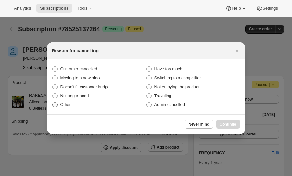
click at [56, 105] on span ":rm1d:" at bounding box center [54, 104] width 5 height 5
click at [53, 103] on input "Other" at bounding box center [52, 102] width 0 height 0
radio input "true"
click at [230, 125] on span "Continue" at bounding box center [228, 124] width 17 height 5
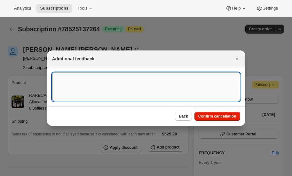
click at [115, 85] on textarea ":rm1d:" at bounding box center [146, 87] width 188 height 29
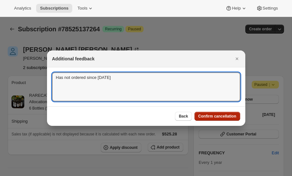
type textarea "Has not ordered since 2021"
click at [219, 117] on span "Confirm cancellation" at bounding box center [217, 116] width 38 height 5
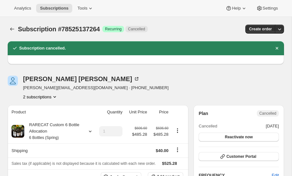
click at [55, 95] on icon "Product actions" at bounding box center [55, 97] width 6 height 6
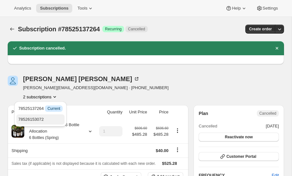
click at [38, 118] on span "78526153072" at bounding box center [31, 119] width 26 height 5
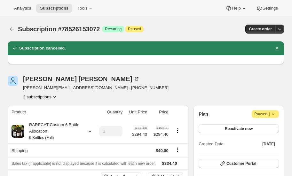
click at [276, 112] on icon at bounding box center [273, 114] width 6 height 6
click at [263, 128] on span "Cancel subscription" at bounding box center [265, 126] width 36 height 5
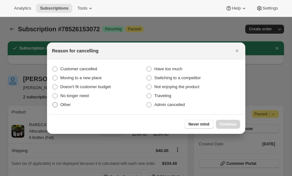
click at [56, 105] on span ":rm6q:" at bounding box center [54, 104] width 5 height 5
click at [53, 103] on input "Other" at bounding box center [52, 102] width 0 height 0
radio input "true"
click at [227, 126] on span "Continue" at bounding box center [228, 124] width 17 height 5
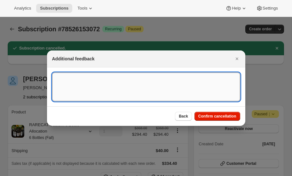
click at [84, 78] on textarea ":rm6q:" at bounding box center [146, 87] width 188 height 29
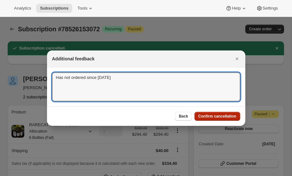
type textarea "Has not ordered since 2021"
click at [211, 118] on span "Confirm cancellation" at bounding box center [217, 116] width 38 height 5
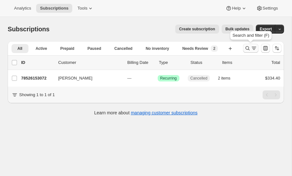
click at [248, 48] on icon "Search and filter results" at bounding box center [248, 48] width 6 height 6
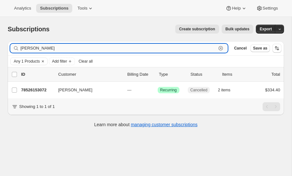
click at [68, 46] on input "goldman" at bounding box center [118, 48] width 196 height 9
type input "g"
type input "reyes"
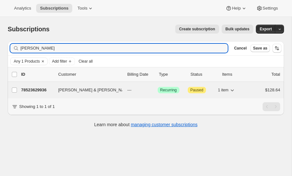
click at [41, 89] on p "78523629936" at bounding box center [37, 90] width 32 height 6
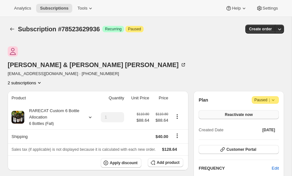
click at [234, 112] on span "Reactivate now" at bounding box center [239, 114] width 28 height 5
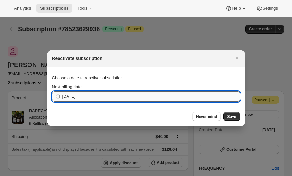
click at [173, 95] on input "[DATE]" at bounding box center [151, 97] width 178 height 10
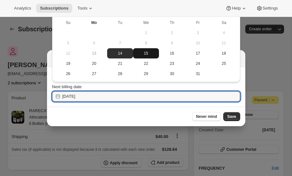
click at [148, 52] on span "15" at bounding box center [146, 53] width 21 height 5
type input "[DATE]"
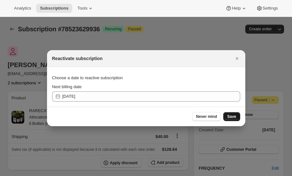
click at [233, 118] on span "Save" at bounding box center [231, 116] width 9 height 5
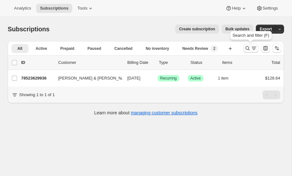
click at [249, 48] on icon "Search and filter results" at bounding box center [248, 48] width 6 height 6
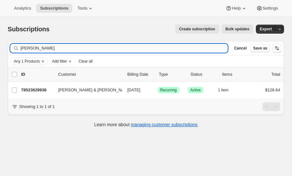
click at [89, 48] on input "reyes" at bounding box center [123, 48] width 207 height 9
type input "r"
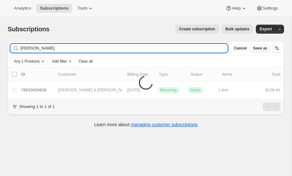
type input "snowden"
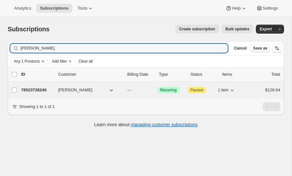
click at [42, 87] on p "78523728240" at bounding box center [37, 90] width 32 height 6
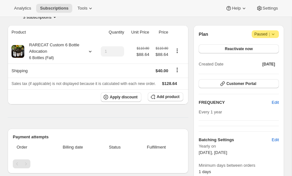
scroll to position [51, 0]
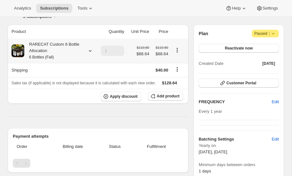
click at [90, 50] on icon at bounding box center [90, 51] width 6 height 6
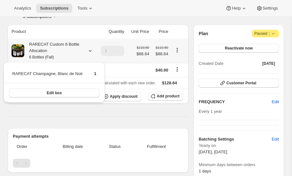
click at [90, 50] on icon at bounding box center [90, 51] width 6 height 6
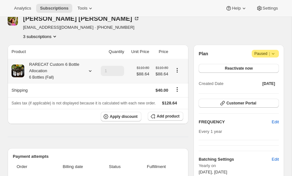
scroll to position [31, 0]
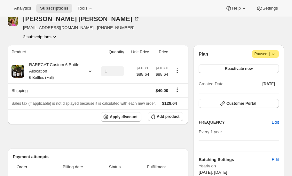
click at [56, 35] on icon "Product actions" at bounding box center [55, 37] width 6 height 6
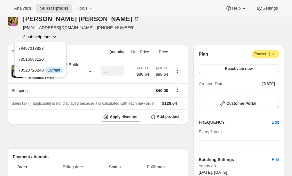
click at [56, 35] on icon "Product actions" at bounding box center [55, 37] width 6 height 6
click at [158, 25] on div "Jessica Snowden jessanic@gmail.com · +14792009624 3 subscriptions" at bounding box center [105, 28] width 194 height 24
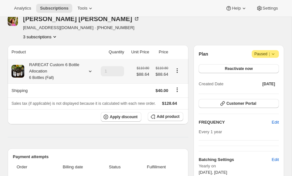
click at [90, 70] on icon at bounding box center [90, 71] width 6 height 6
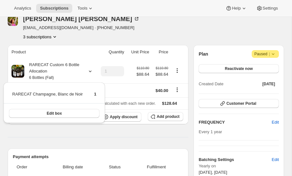
click at [79, 36] on div "3 subscriptions" at bounding box center [81, 37] width 117 height 6
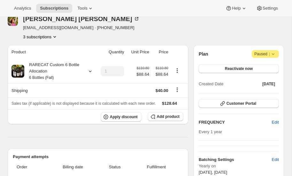
click at [54, 36] on icon "Product actions" at bounding box center [54, 37] width 3 height 2
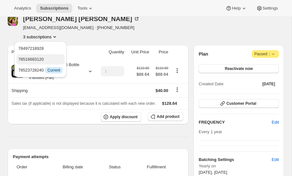
click at [41, 58] on span "78516683120" at bounding box center [31, 59] width 26 height 5
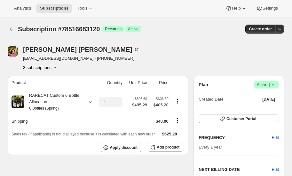
click at [57, 67] on icon "Product actions" at bounding box center [55, 67] width 6 height 6
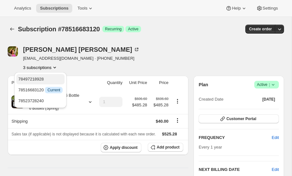
click at [43, 79] on span "78497218928" at bounding box center [31, 79] width 26 height 5
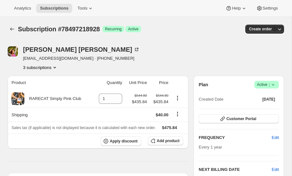
click at [56, 65] on icon "Product actions" at bounding box center [55, 67] width 6 height 6
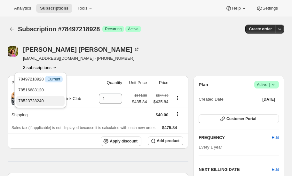
click at [44, 102] on span "78523728240" at bounding box center [31, 101] width 26 height 5
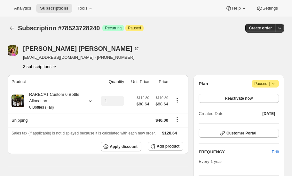
scroll to position [0, 0]
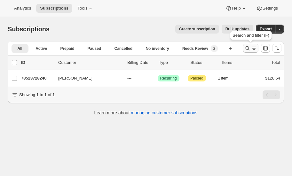
click at [249, 46] on icon "Search and filter results" at bounding box center [248, 48] width 6 height 6
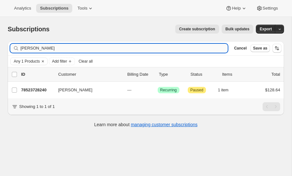
click at [62, 49] on input "snowden" at bounding box center [123, 48] width 207 height 9
type input "s"
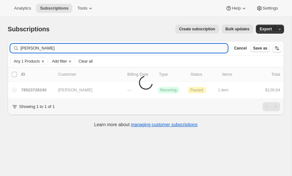
type input "[PERSON_NAME]"
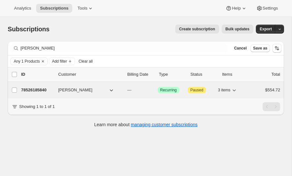
click at [29, 90] on p "78526185840" at bounding box center [37, 90] width 32 height 6
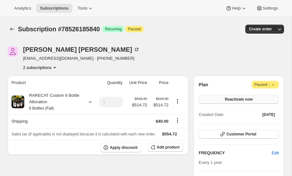
click at [246, 99] on span "Reactivate now" at bounding box center [239, 99] width 28 height 5
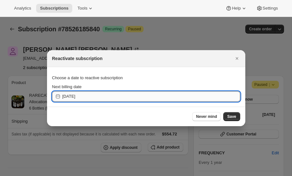
click at [97, 94] on input "[DATE]" at bounding box center [151, 97] width 178 height 10
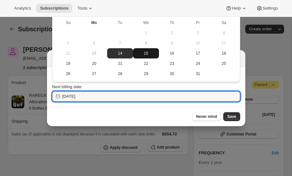
click at [142, 53] on span "15" at bounding box center [146, 53] width 21 height 5
type input "[DATE]"
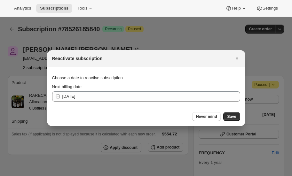
click at [233, 117] on span "Save" at bounding box center [231, 116] width 9 height 5
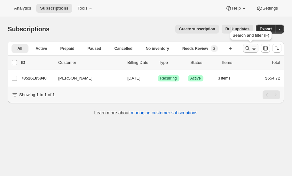
click at [248, 45] on icon "Search and filter results" at bounding box center [248, 48] width 6 height 6
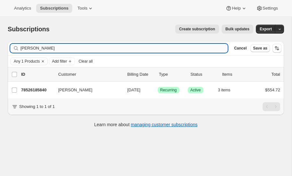
click at [70, 47] on input "[PERSON_NAME]" at bounding box center [123, 48] width 207 height 9
type input "a"
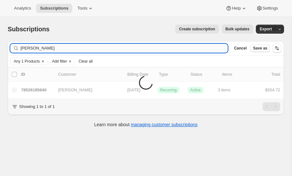
type input "[PERSON_NAME]"
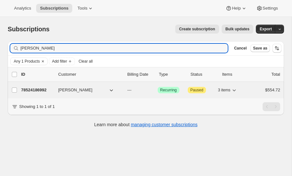
click at [39, 87] on p "78524186992" at bounding box center [37, 90] width 32 height 6
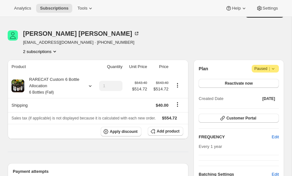
scroll to position [15, 0]
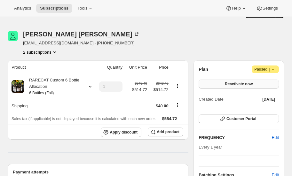
click at [247, 83] on span "Reactivate now" at bounding box center [239, 84] width 28 height 5
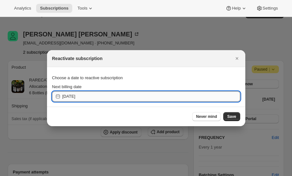
click at [130, 98] on input "[DATE]" at bounding box center [151, 97] width 178 height 10
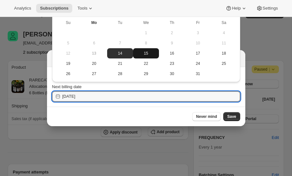
click at [146, 53] on span "15" at bounding box center [146, 53] width 21 height 5
type input "[DATE]"
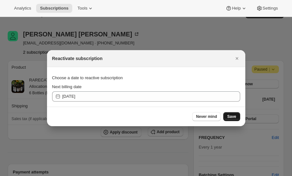
click at [232, 115] on span "Save" at bounding box center [231, 116] width 9 height 5
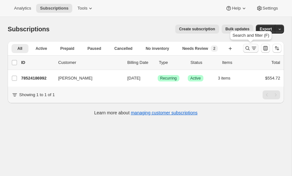
click at [247, 47] on icon "Search and filter results" at bounding box center [248, 48] width 6 height 6
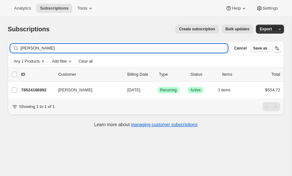
click at [70, 49] on input "[PERSON_NAME]" at bounding box center [123, 48] width 207 height 9
type input "L"
type input "amand"
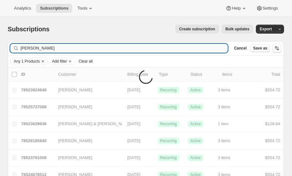
type input "[PERSON_NAME]"
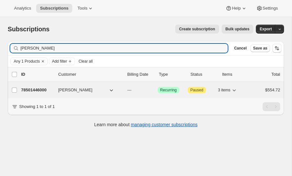
click at [35, 88] on p "78501446000" at bounding box center [37, 90] width 32 height 6
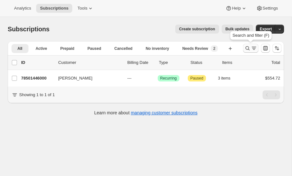
click at [246, 48] on icon "Search and filter results" at bounding box center [248, 48] width 6 height 6
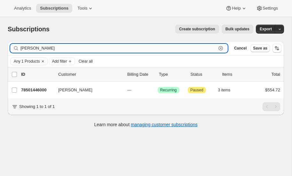
click at [71, 50] on input "[PERSON_NAME]" at bounding box center [118, 48] width 196 height 9
type input "A"
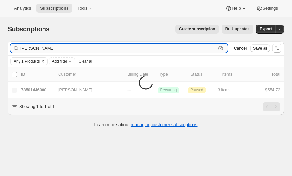
type input "[PERSON_NAME]"
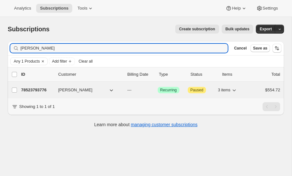
click at [36, 87] on p "78523793776" at bounding box center [37, 90] width 32 height 6
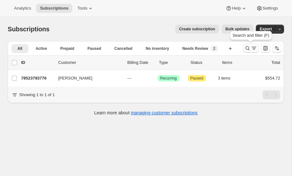
click at [246, 50] on icon "Search and filter results" at bounding box center [248, 48] width 6 height 6
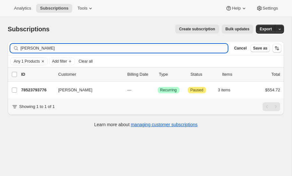
click at [76, 50] on input "[PERSON_NAME]" at bounding box center [123, 48] width 207 height 9
type input "s"
type input "[PERSON_NAME]"
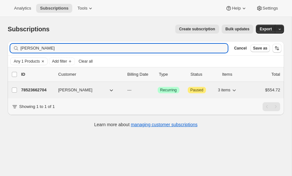
click at [37, 89] on p "78523662704" at bounding box center [37, 90] width 32 height 6
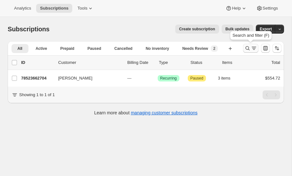
click at [249, 47] on icon "Search and filter results" at bounding box center [248, 48] width 4 height 4
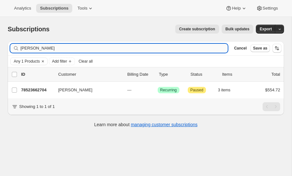
click at [60, 47] on input "[PERSON_NAME]" at bounding box center [123, 48] width 207 height 9
type input "c"
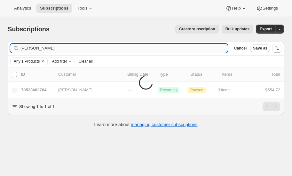
type input "[PERSON_NAME]"
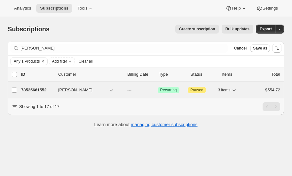
click at [41, 88] on p "78525661552" at bounding box center [37, 90] width 32 height 6
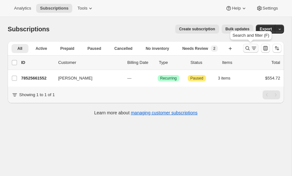
click at [246, 46] on icon "Search and filter results" at bounding box center [248, 48] width 6 height 6
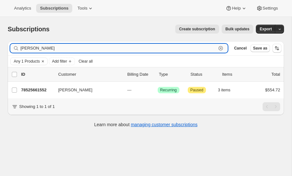
click at [45, 46] on input "[PERSON_NAME]" at bounding box center [118, 48] width 196 height 9
type input "d"
type input "books"
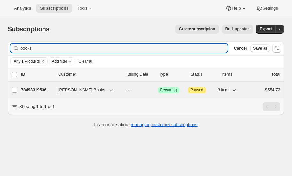
click at [38, 88] on p "78493319536" at bounding box center [37, 90] width 32 height 6
